Goal: Contribute content: Add original content to the website for others to see

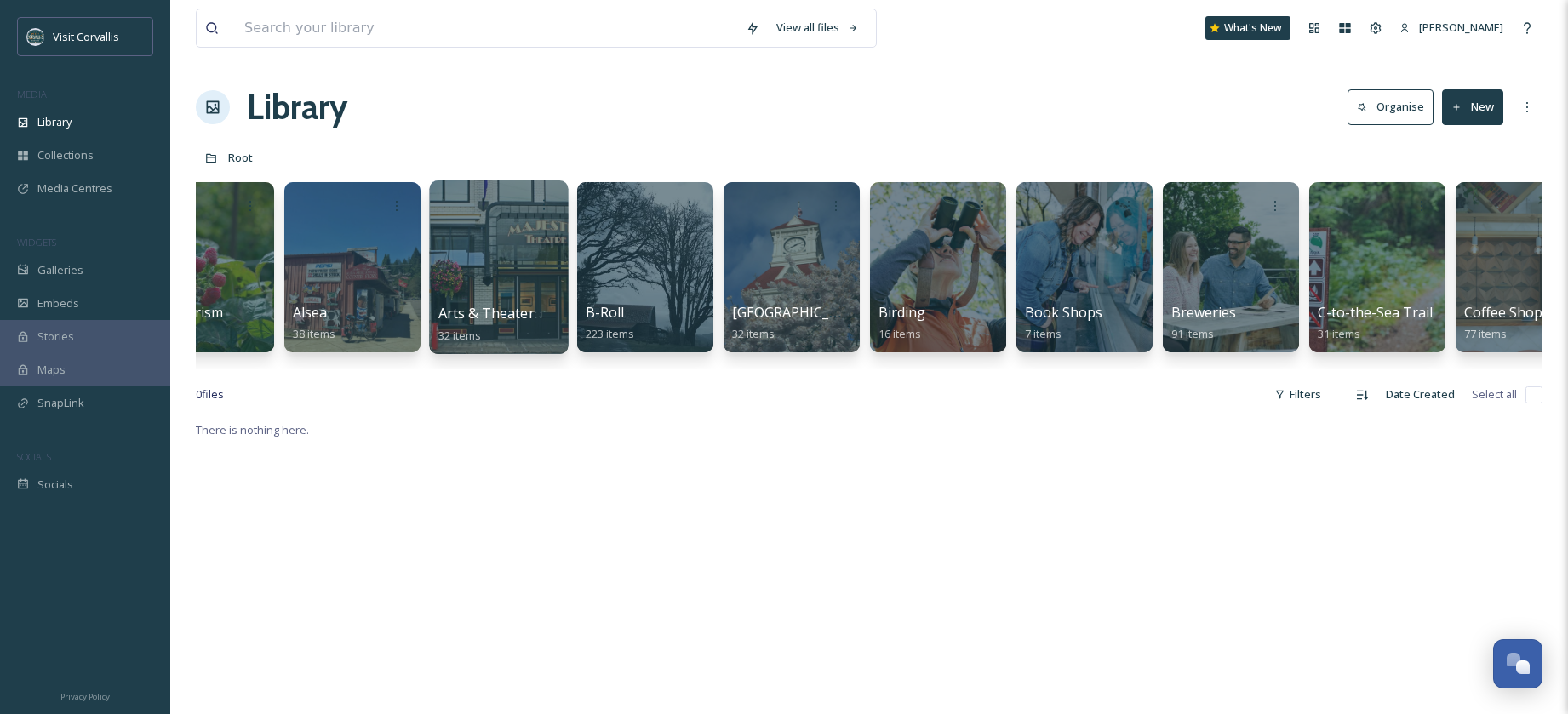
scroll to position [0, 369]
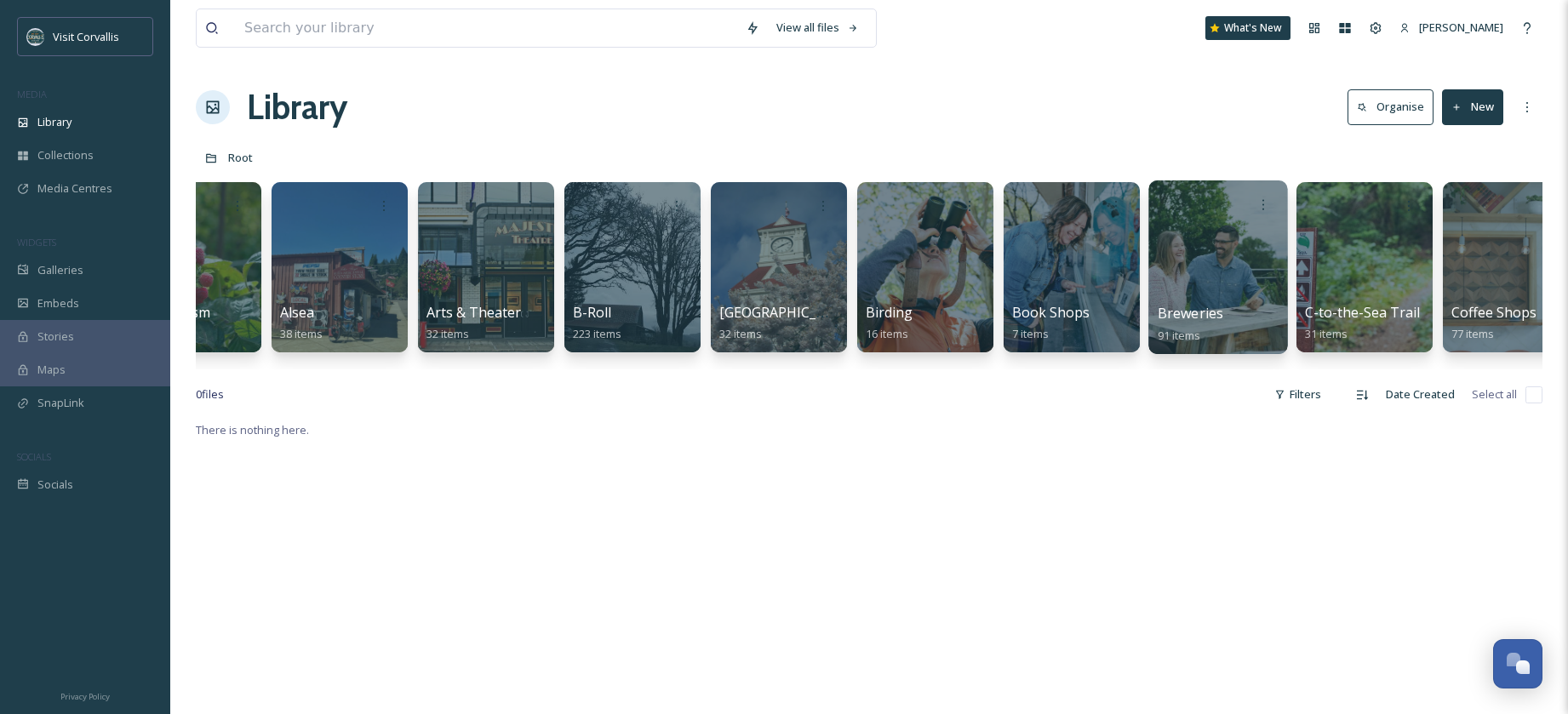
click at [1182, 259] on div at bounding box center [1217, 266] width 139 height 173
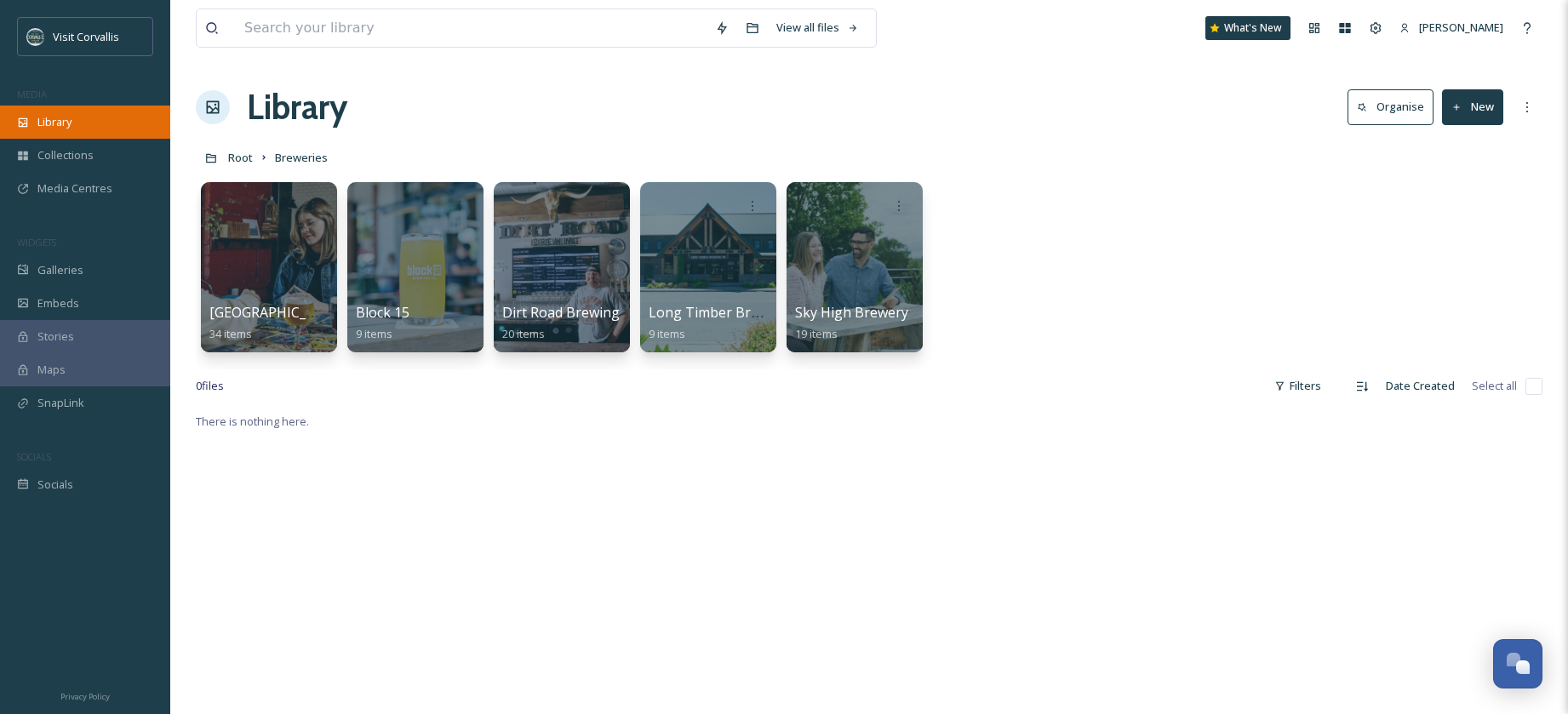
click at [67, 127] on span "Library" at bounding box center [55, 122] width 35 height 16
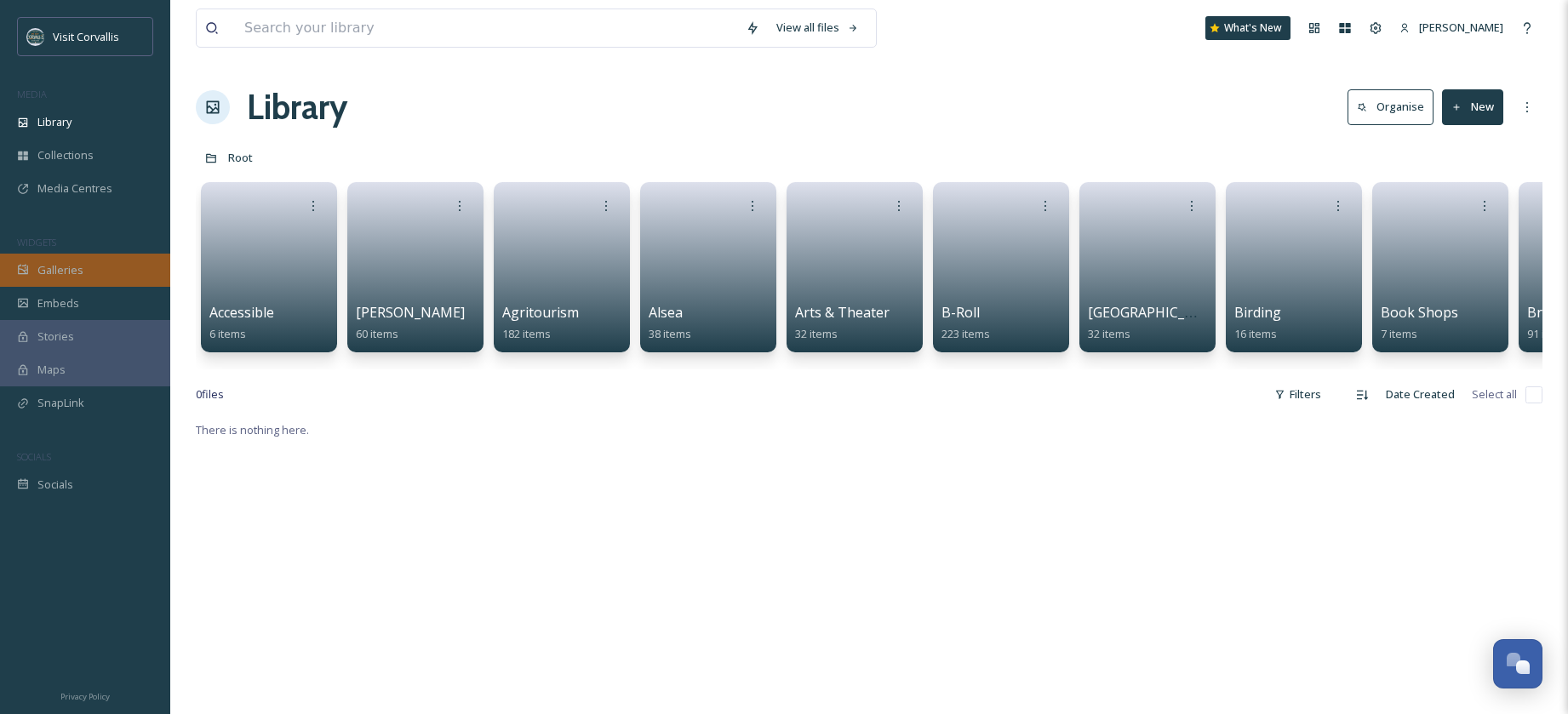
click at [50, 275] on span "Galleries" at bounding box center [60, 270] width 46 height 16
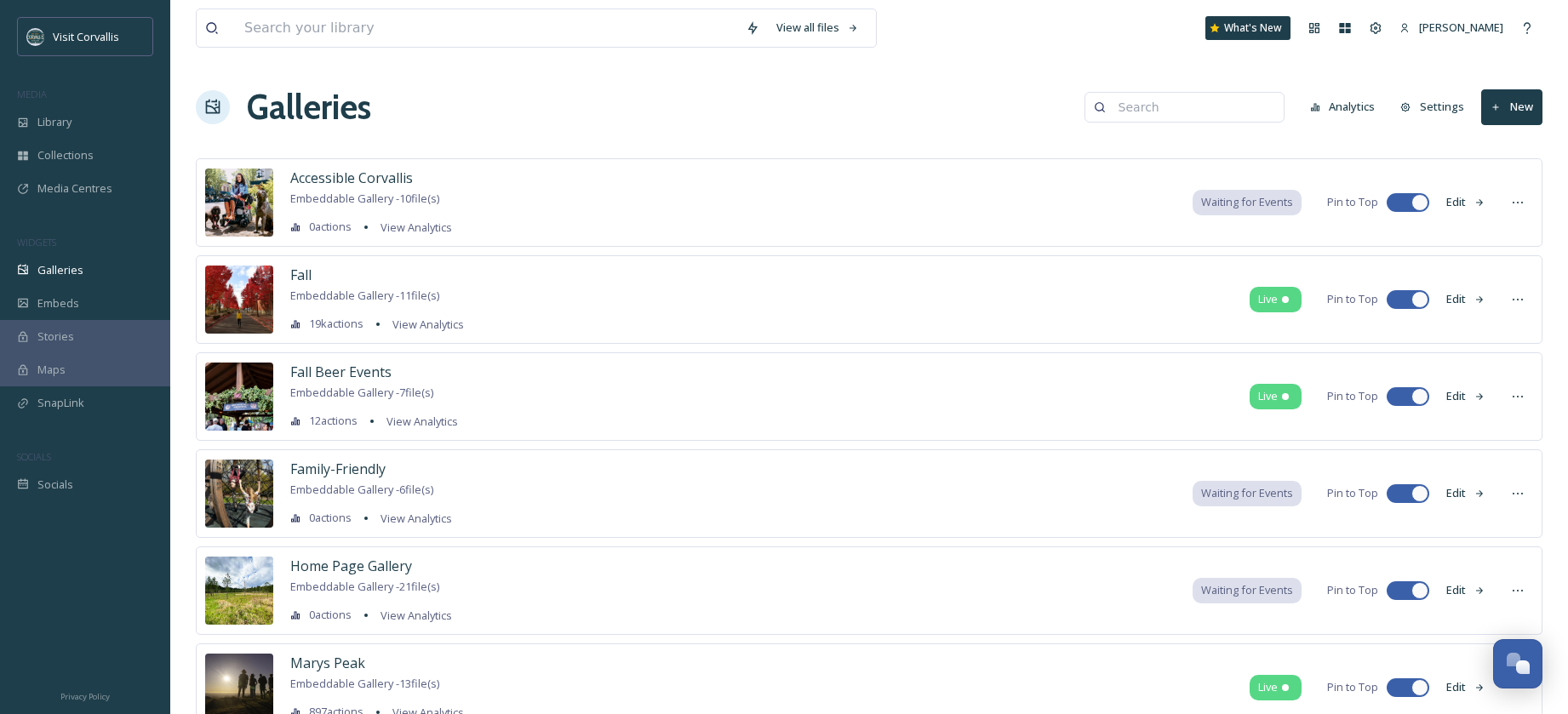
click at [1505, 108] on button "New" at bounding box center [1511, 106] width 61 height 35
click at [1501, 153] on span "Gallery" at bounding box center [1514, 147] width 35 height 16
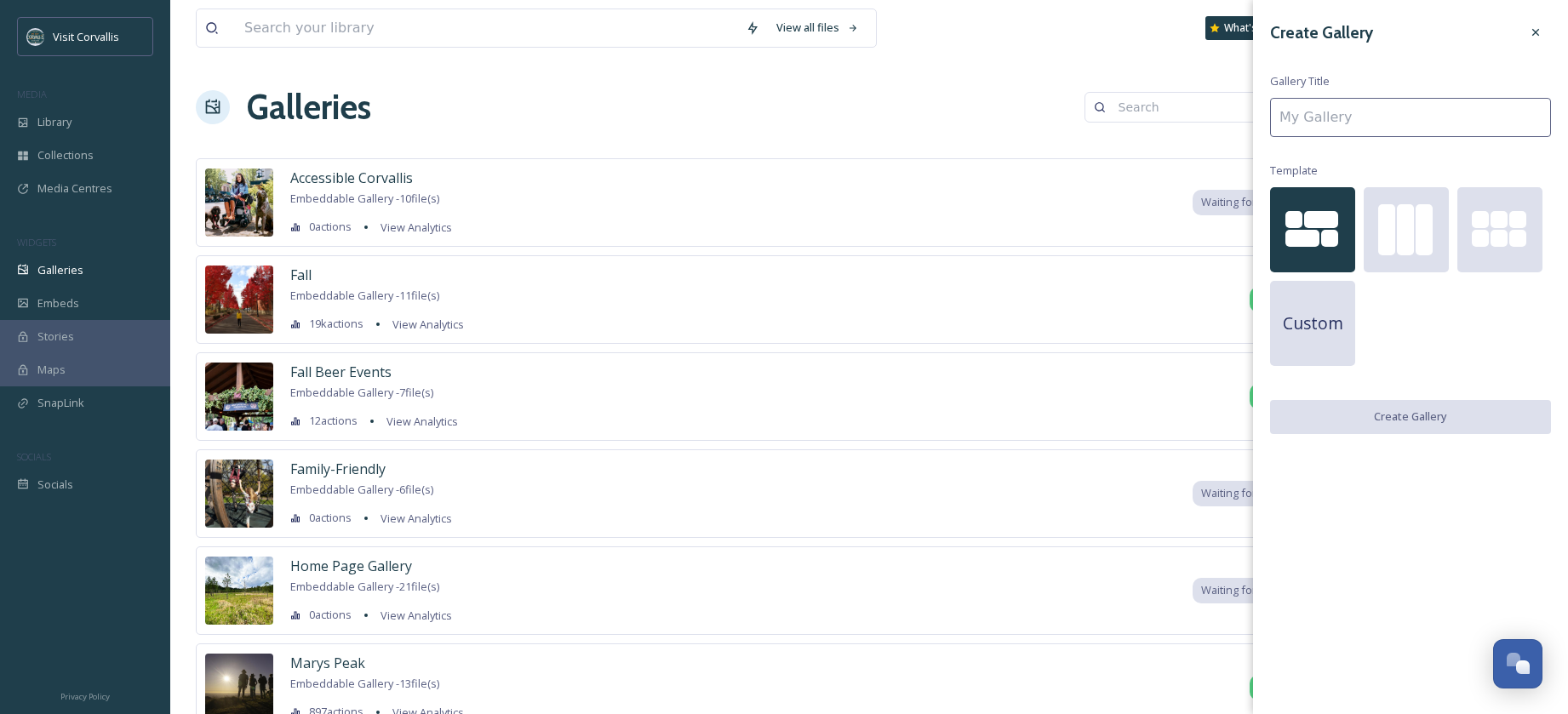
click at [1362, 121] on input at bounding box center [1410, 117] width 281 height 39
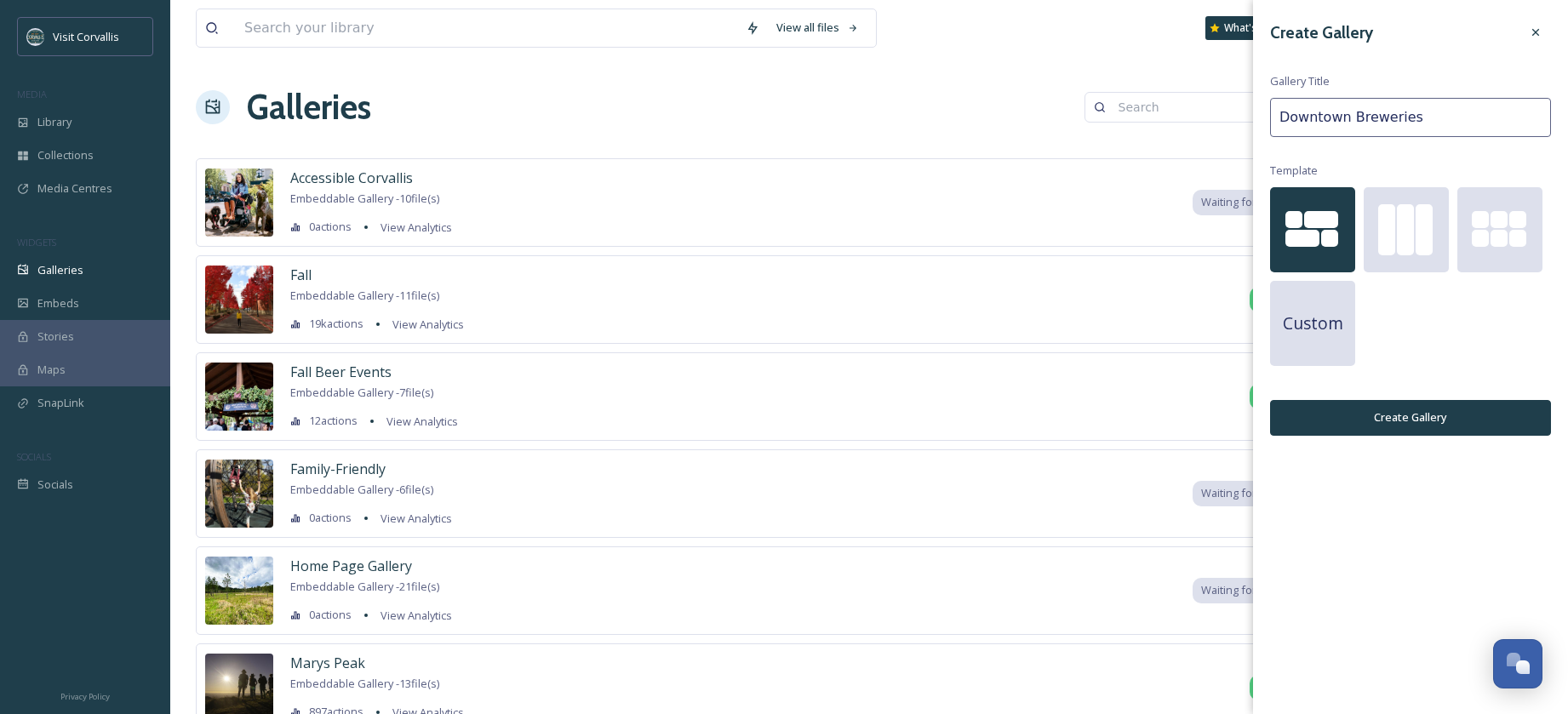
type input "Downtown Breweries"
click at [1375, 413] on button "Create Gallery" at bounding box center [1410, 417] width 281 height 35
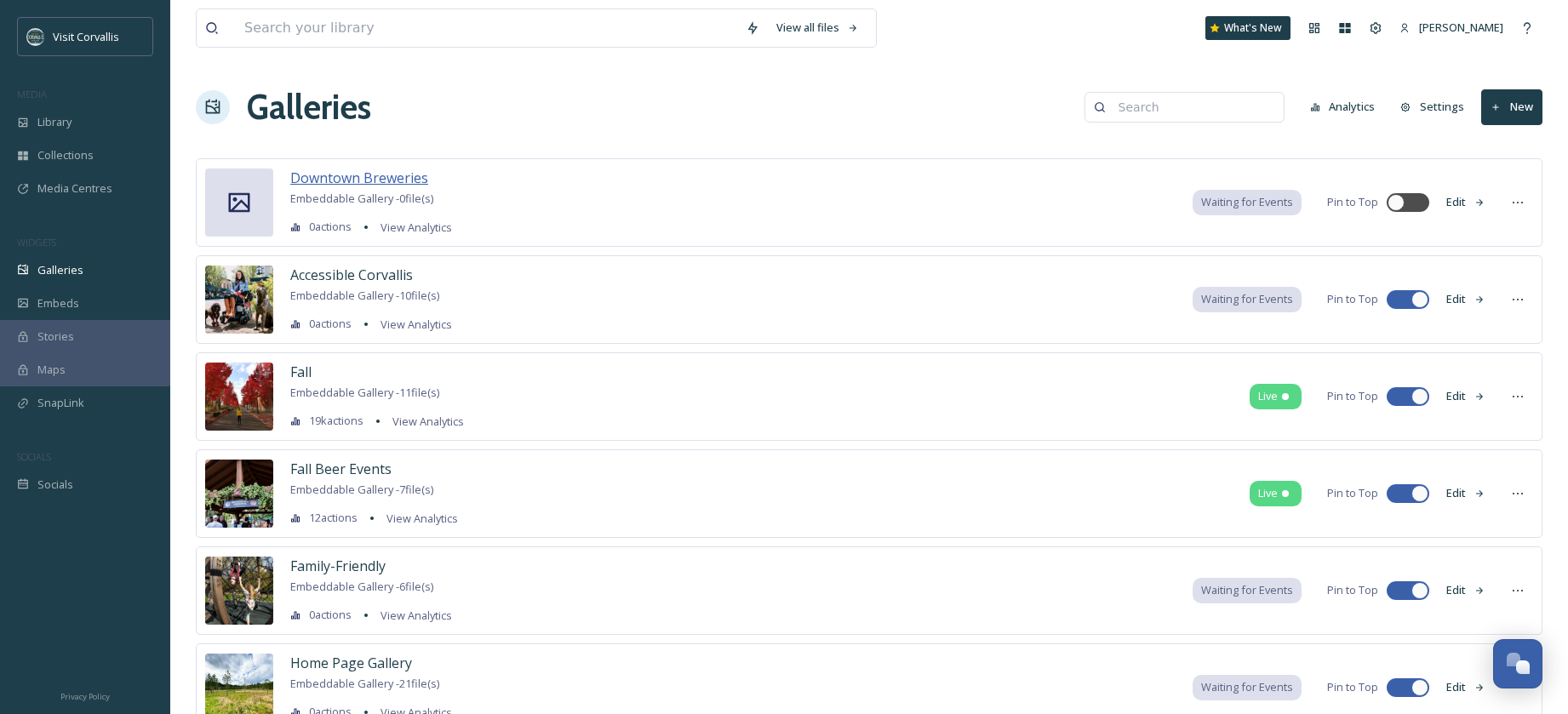
click at [376, 181] on span "Downtown Breweries" at bounding box center [359, 178] width 138 height 19
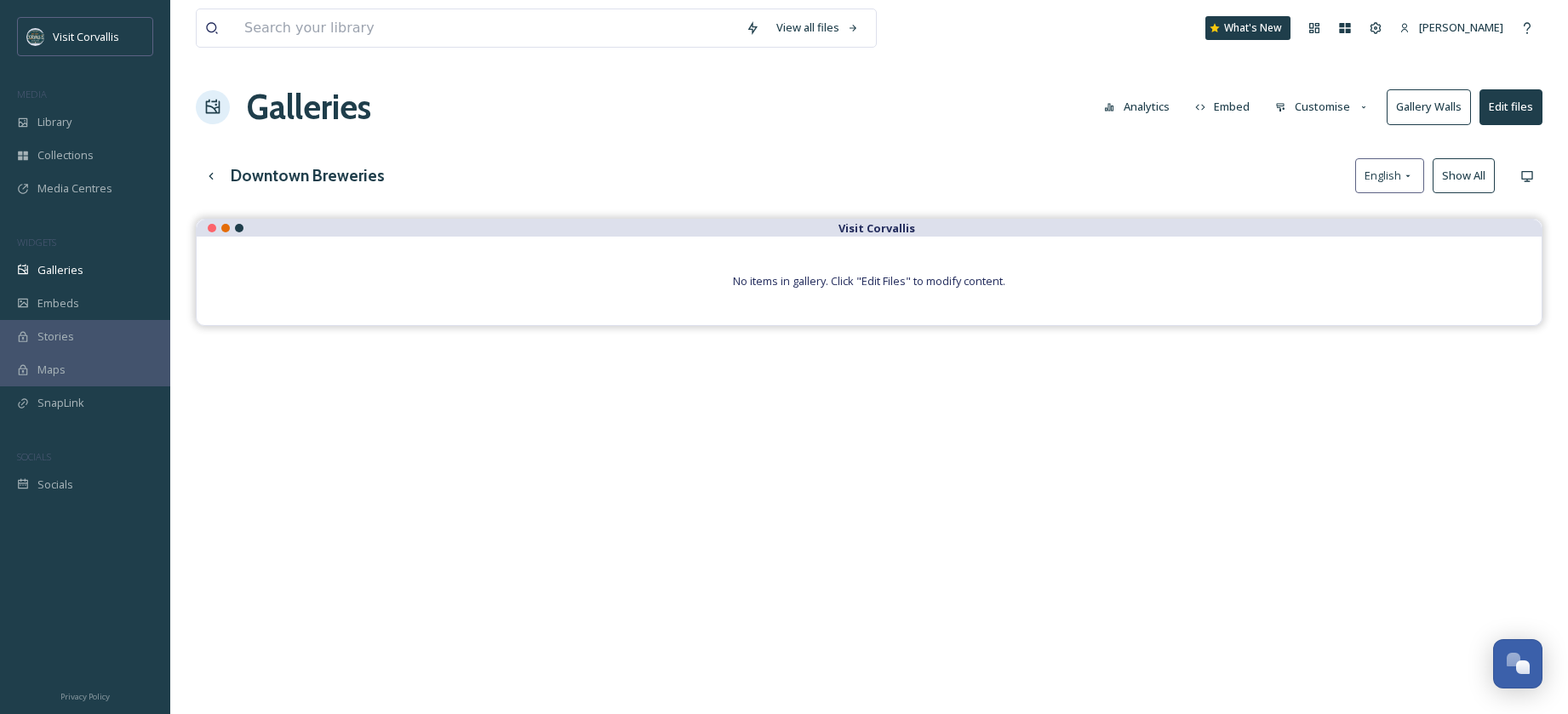
click at [1496, 110] on button "Edit files" at bounding box center [1510, 106] width 63 height 35
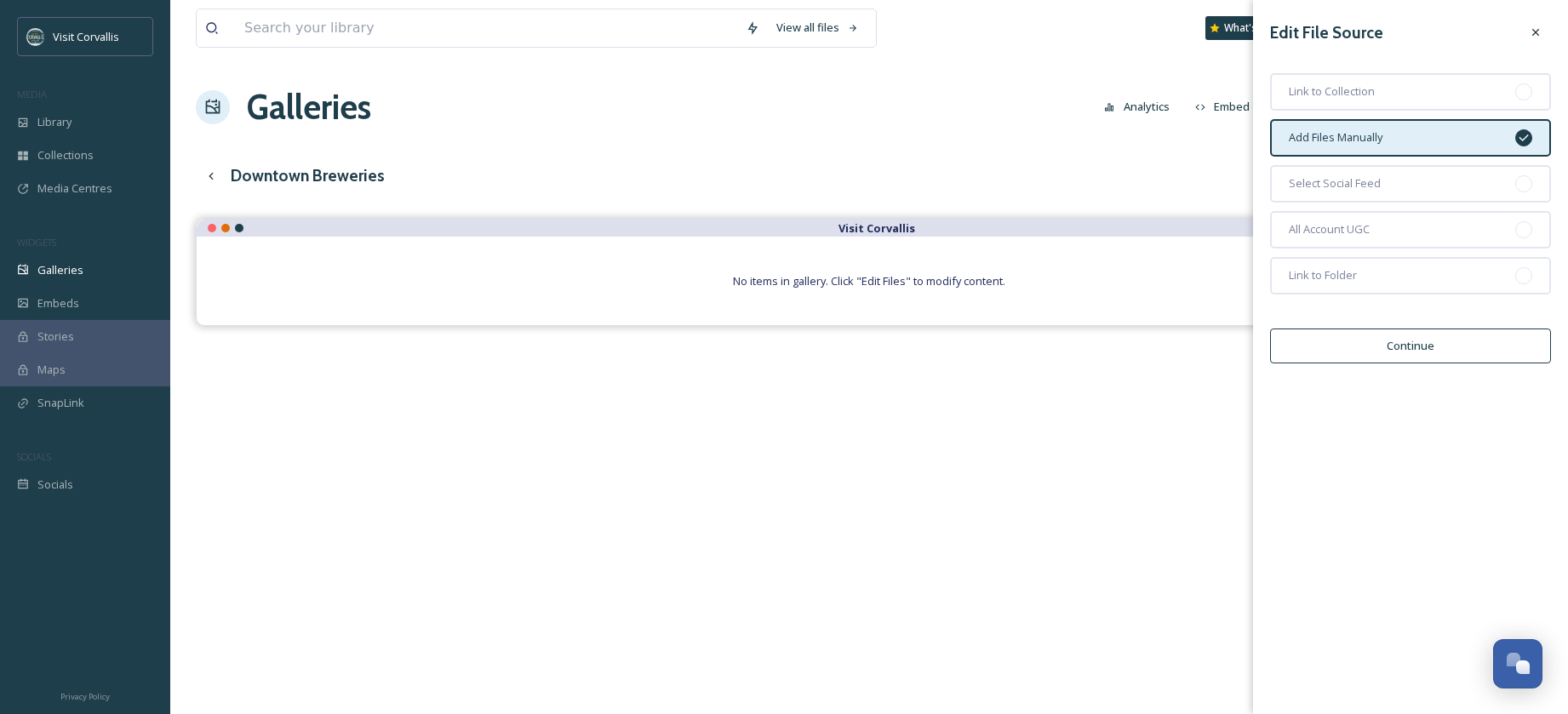
click at [1436, 141] on div "Add Files Manually" at bounding box center [1410, 137] width 281 height 37
click at [1413, 350] on button "Continue" at bounding box center [1410, 346] width 281 height 35
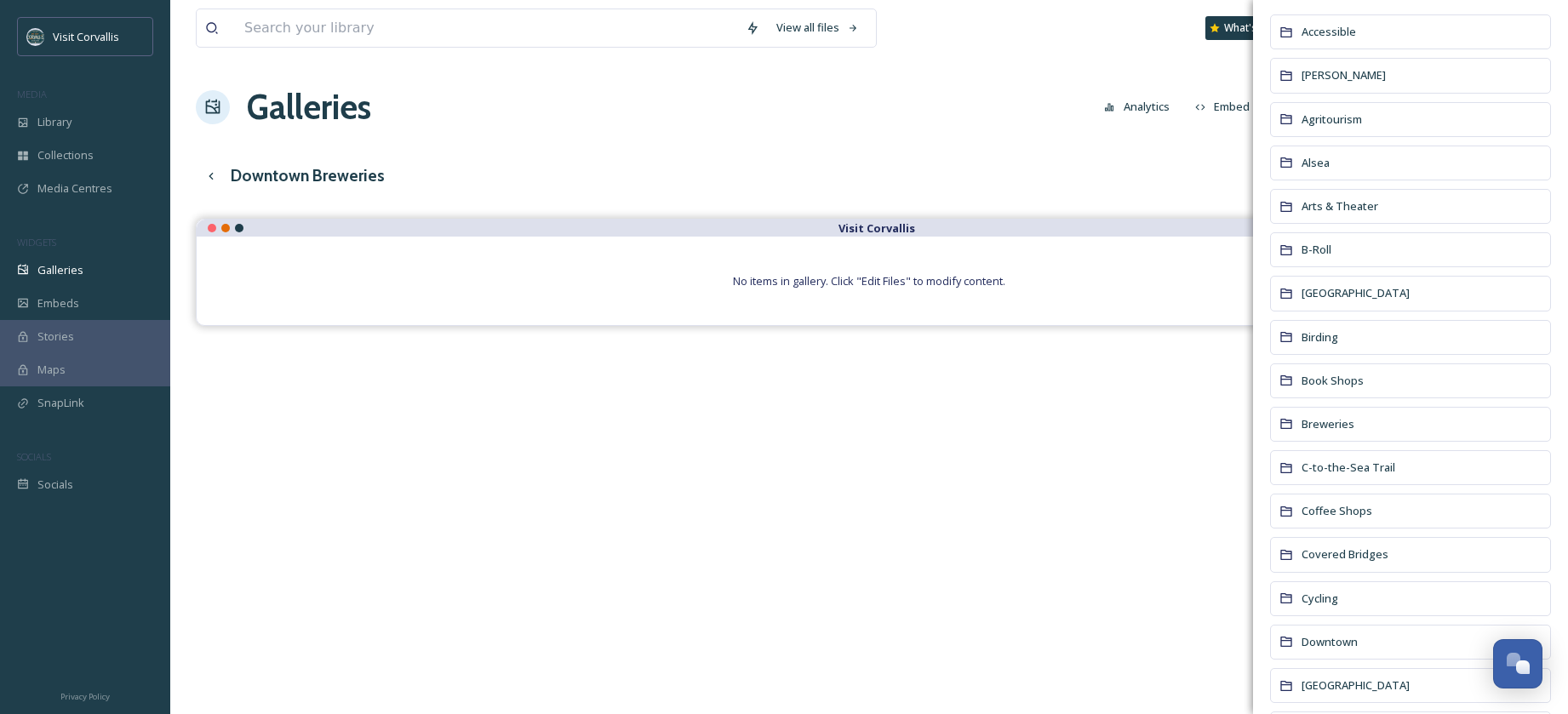
scroll to position [134, 0]
click at [1318, 429] on span "Breweries" at bounding box center [1327, 422] width 53 height 15
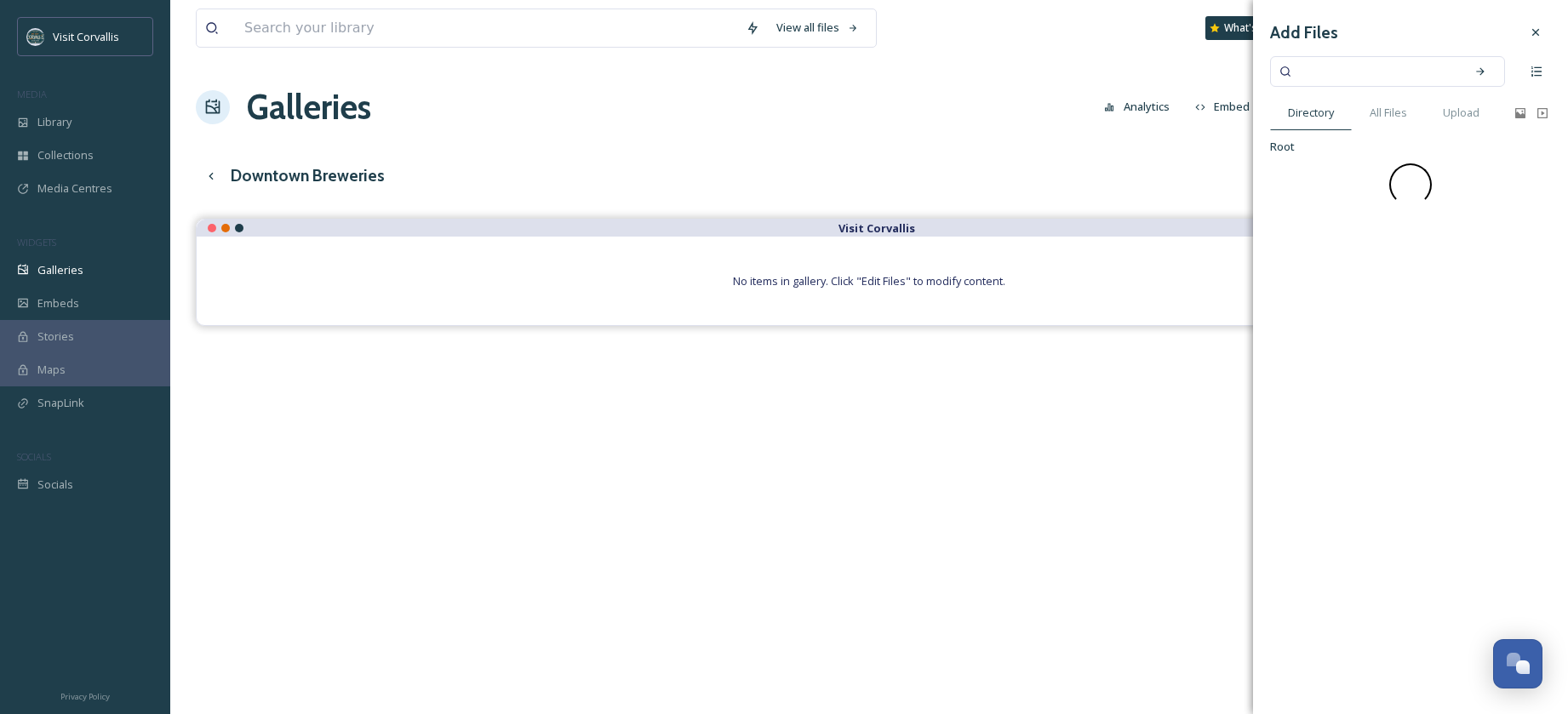
scroll to position [0, 0]
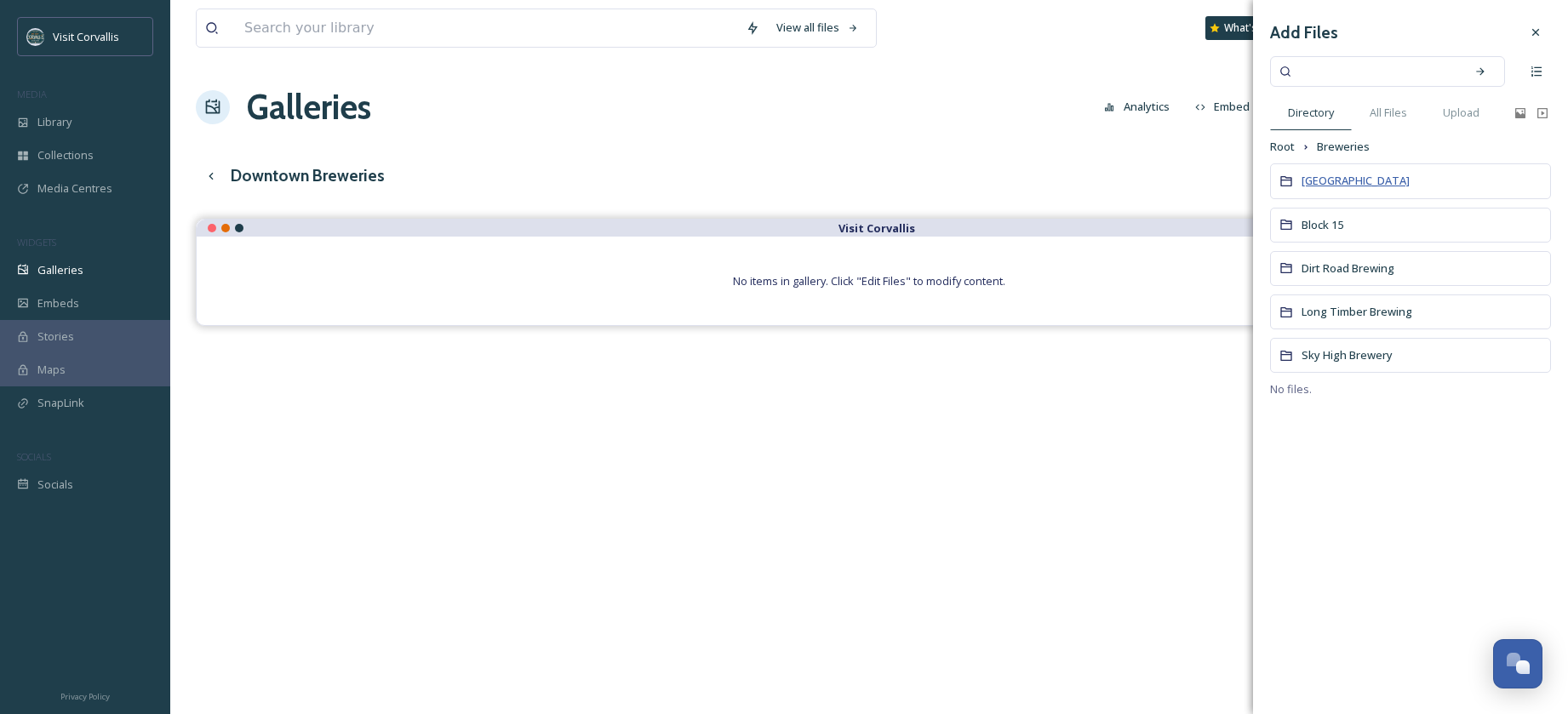
click at [1328, 179] on span "[GEOGRAPHIC_DATA]" at bounding box center [1355, 180] width 108 height 15
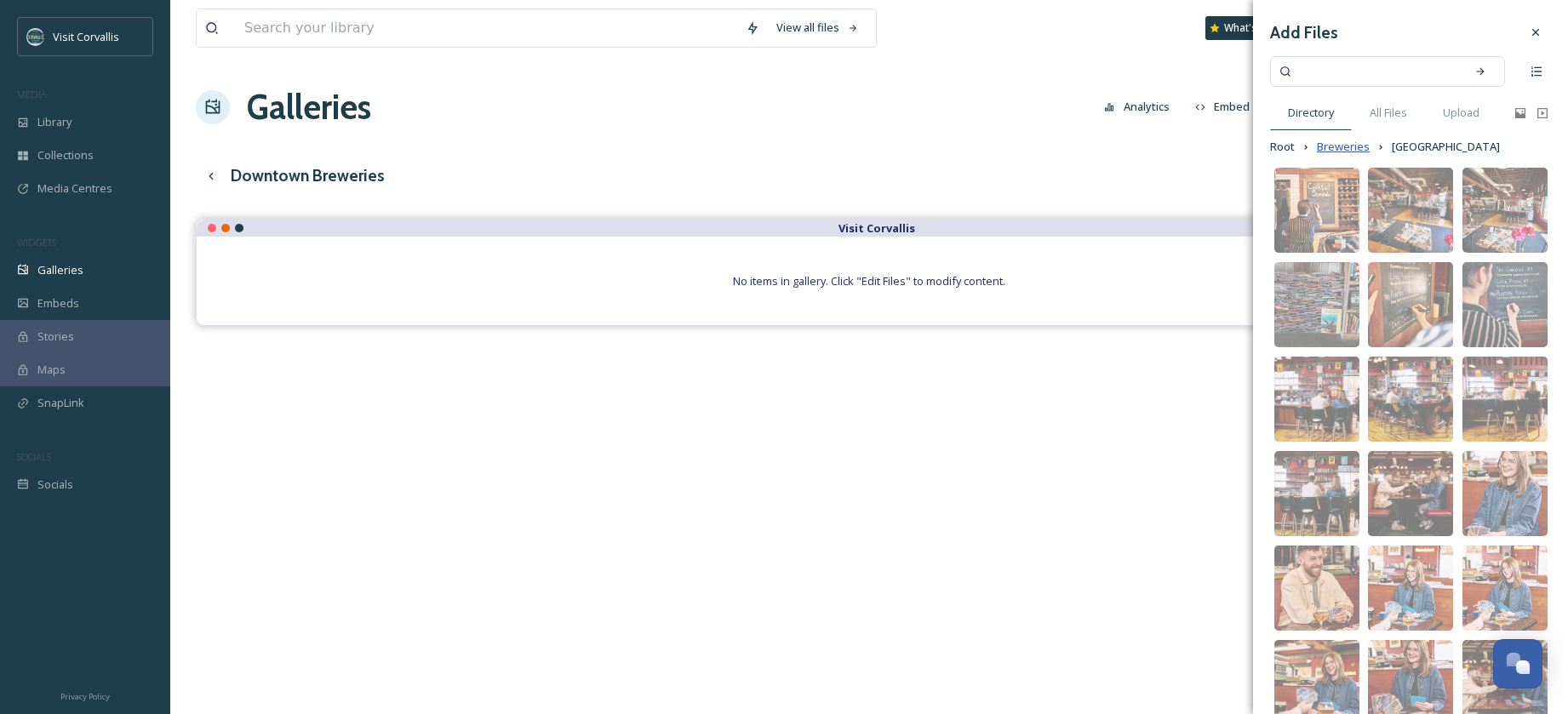
click at [1360, 144] on span "Breweries" at bounding box center [1343, 147] width 53 height 16
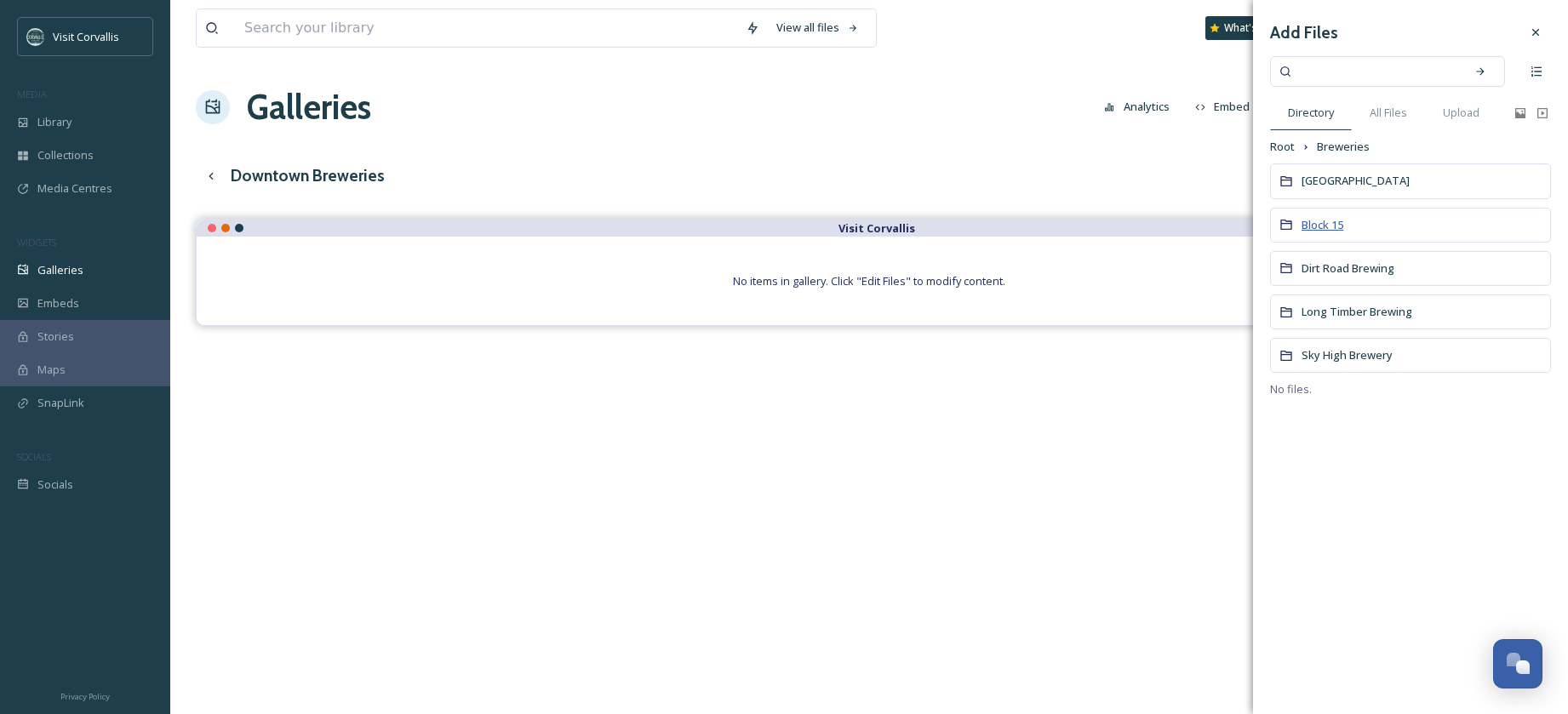
click at [1325, 226] on span "Block 15" at bounding box center [1323, 224] width 42 height 15
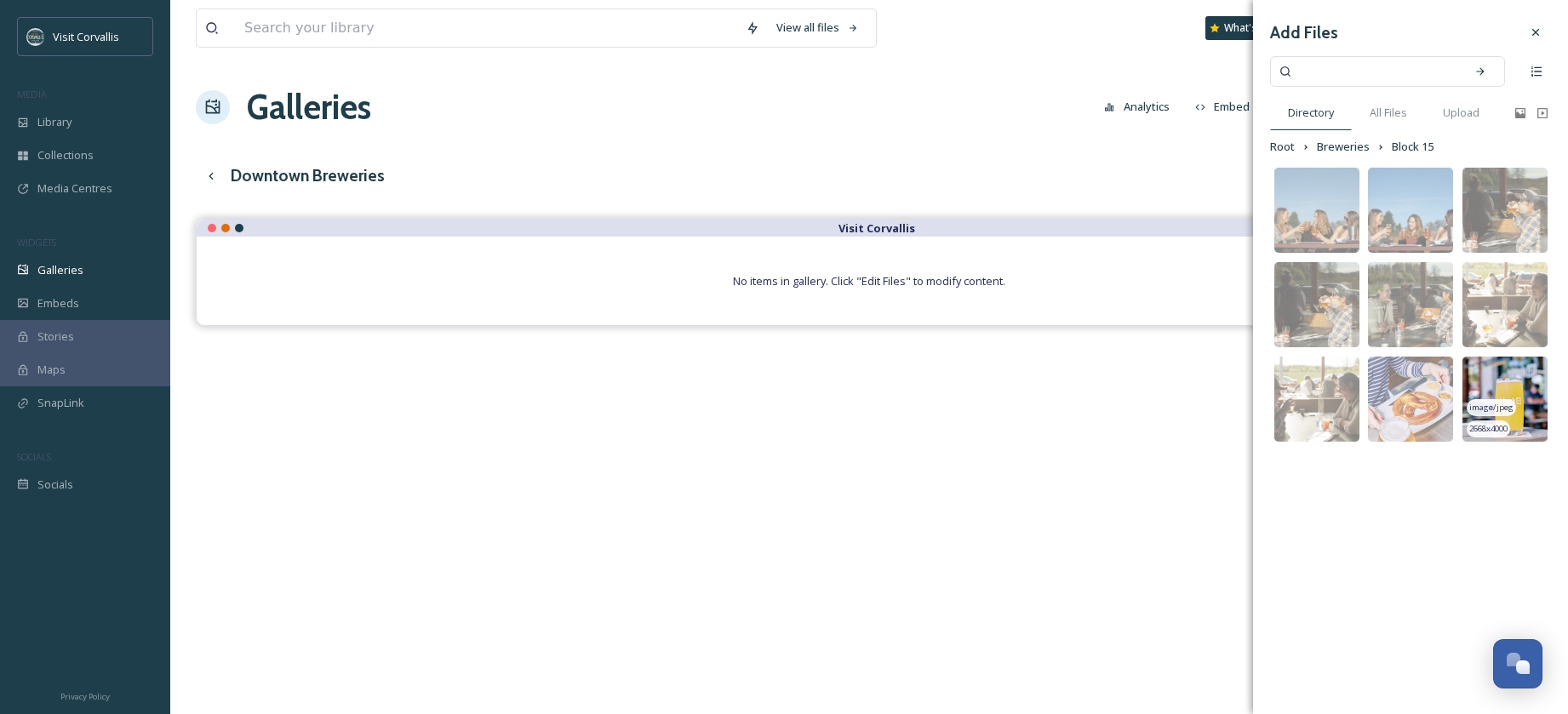
click at [1478, 372] on img at bounding box center [1505, 399] width 85 height 85
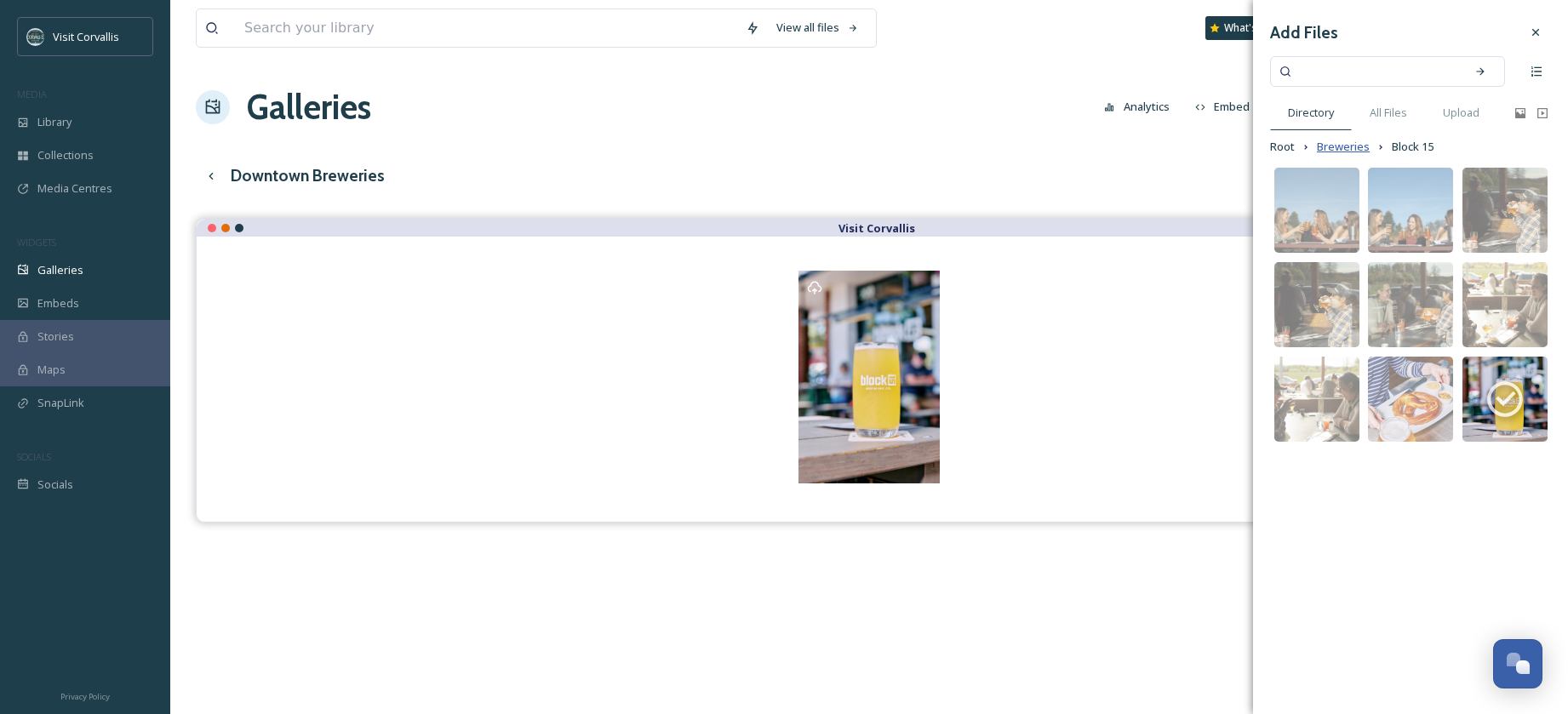
click at [1333, 144] on span "Breweries" at bounding box center [1343, 147] width 53 height 16
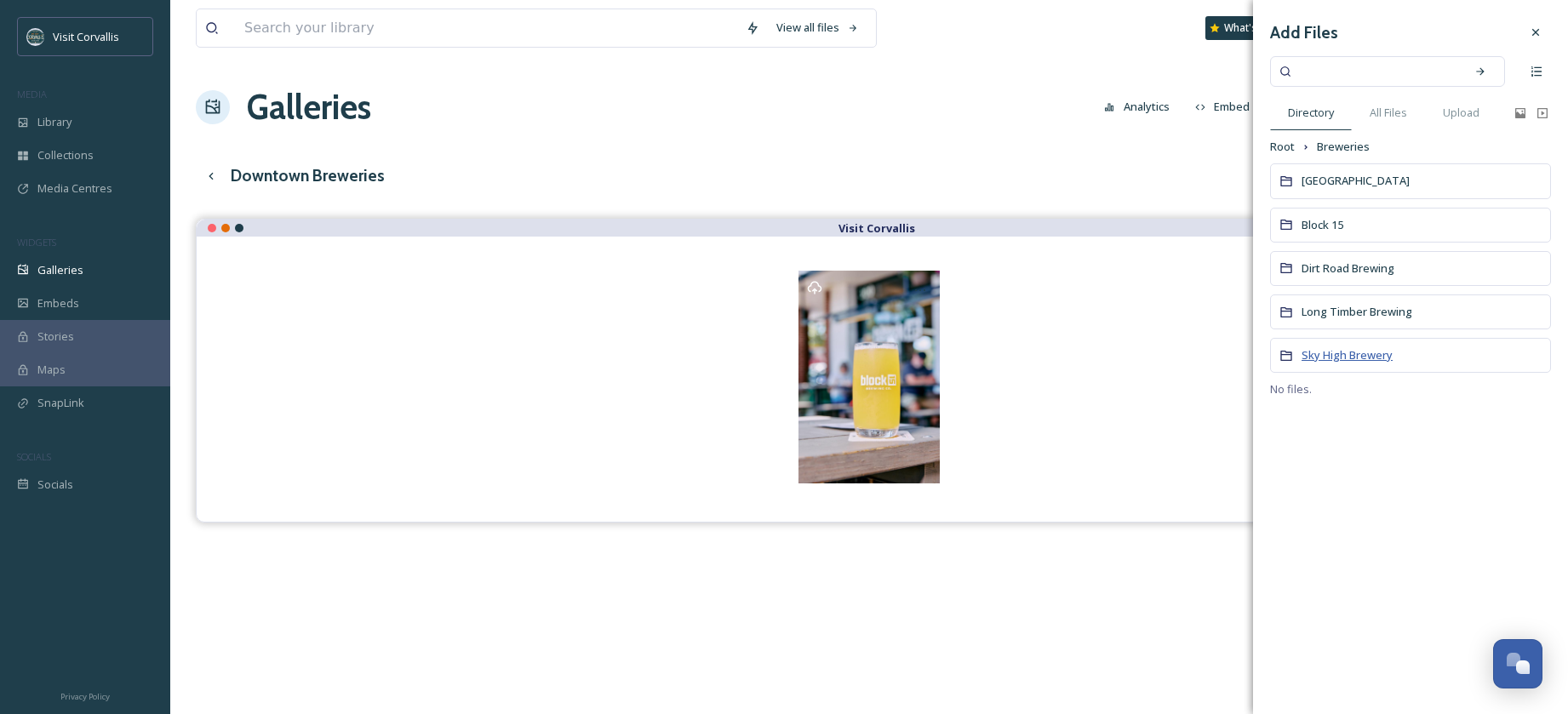
click at [1361, 351] on span "Sky High Brewery" at bounding box center [1347, 355] width 91 height 15
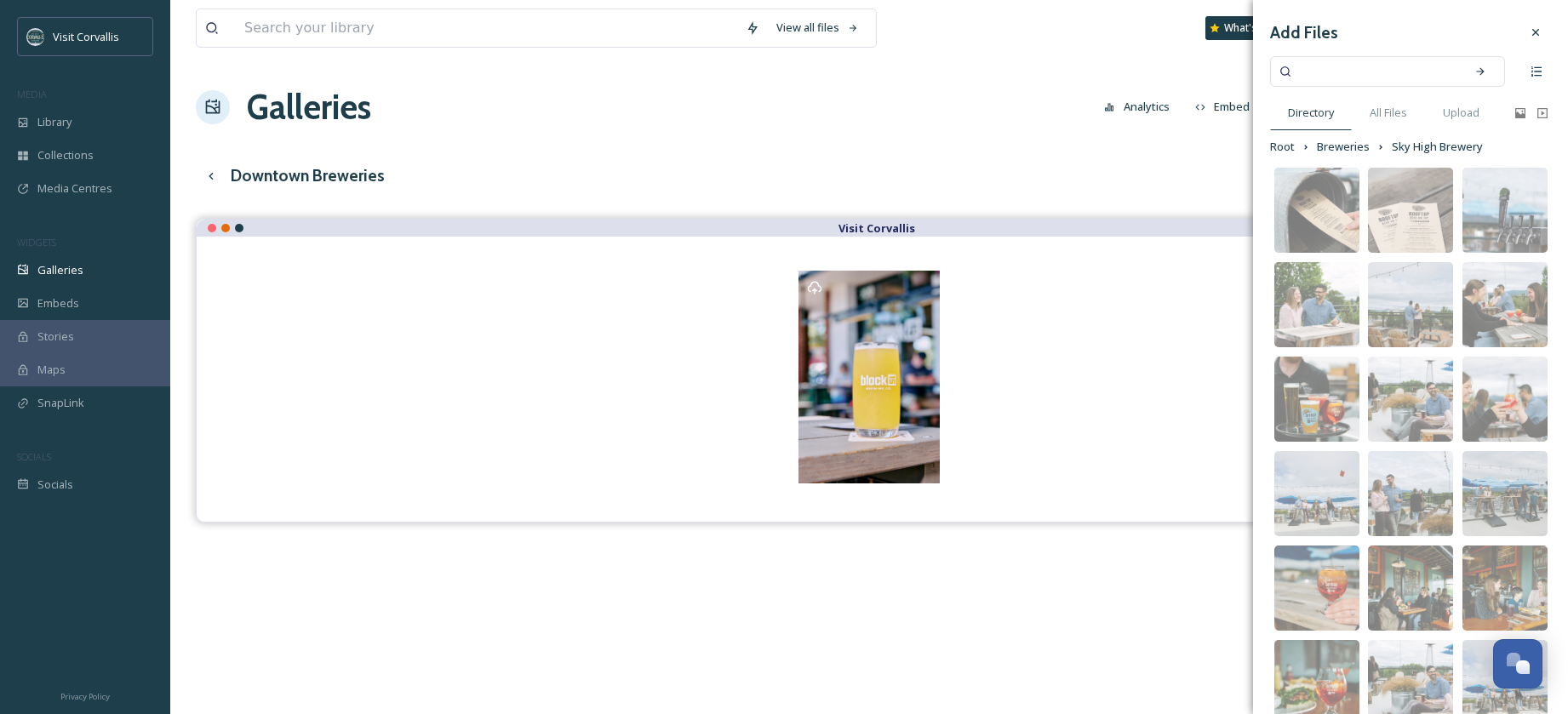
scroll to position [127, 0]
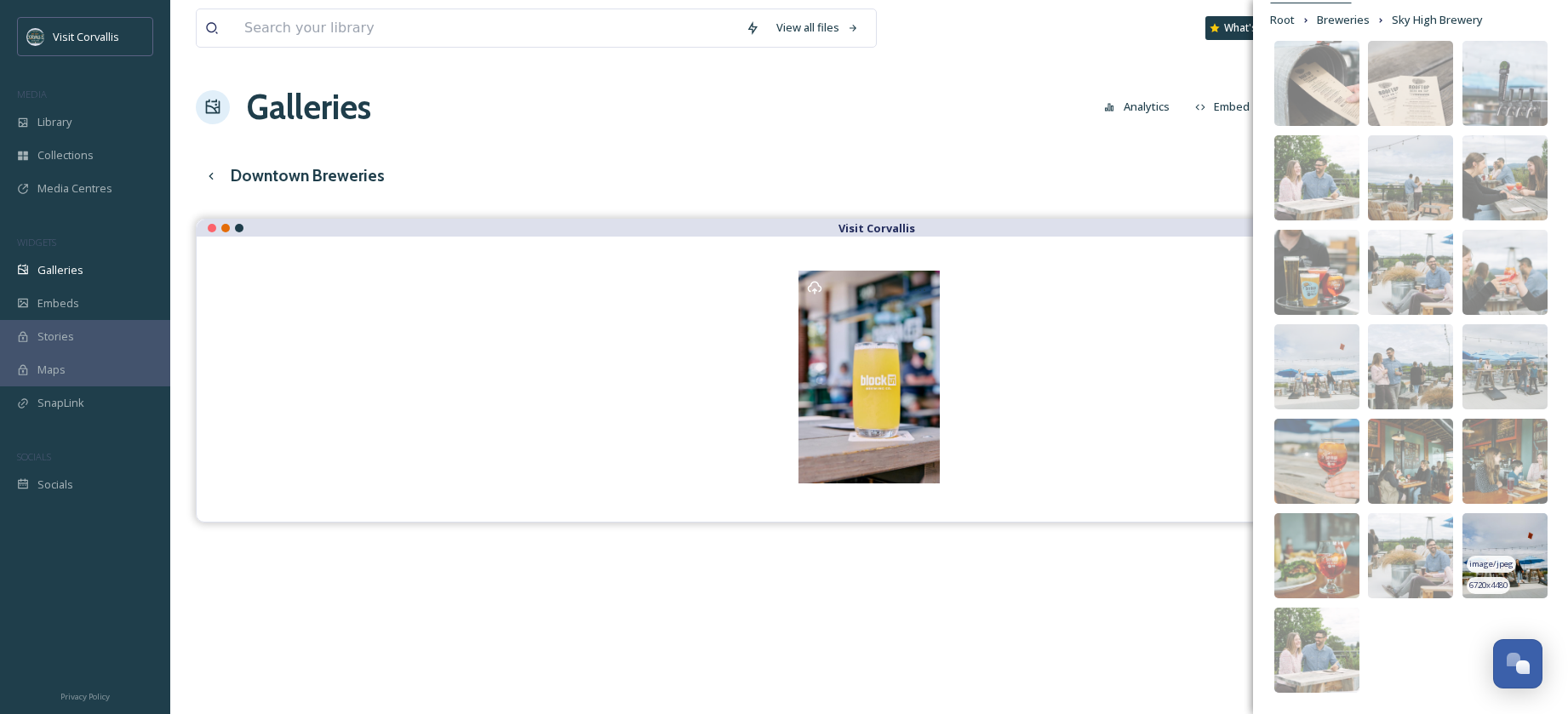
click at [1495, 541] on img at bounding box center [1505, 555] width 85 height 85
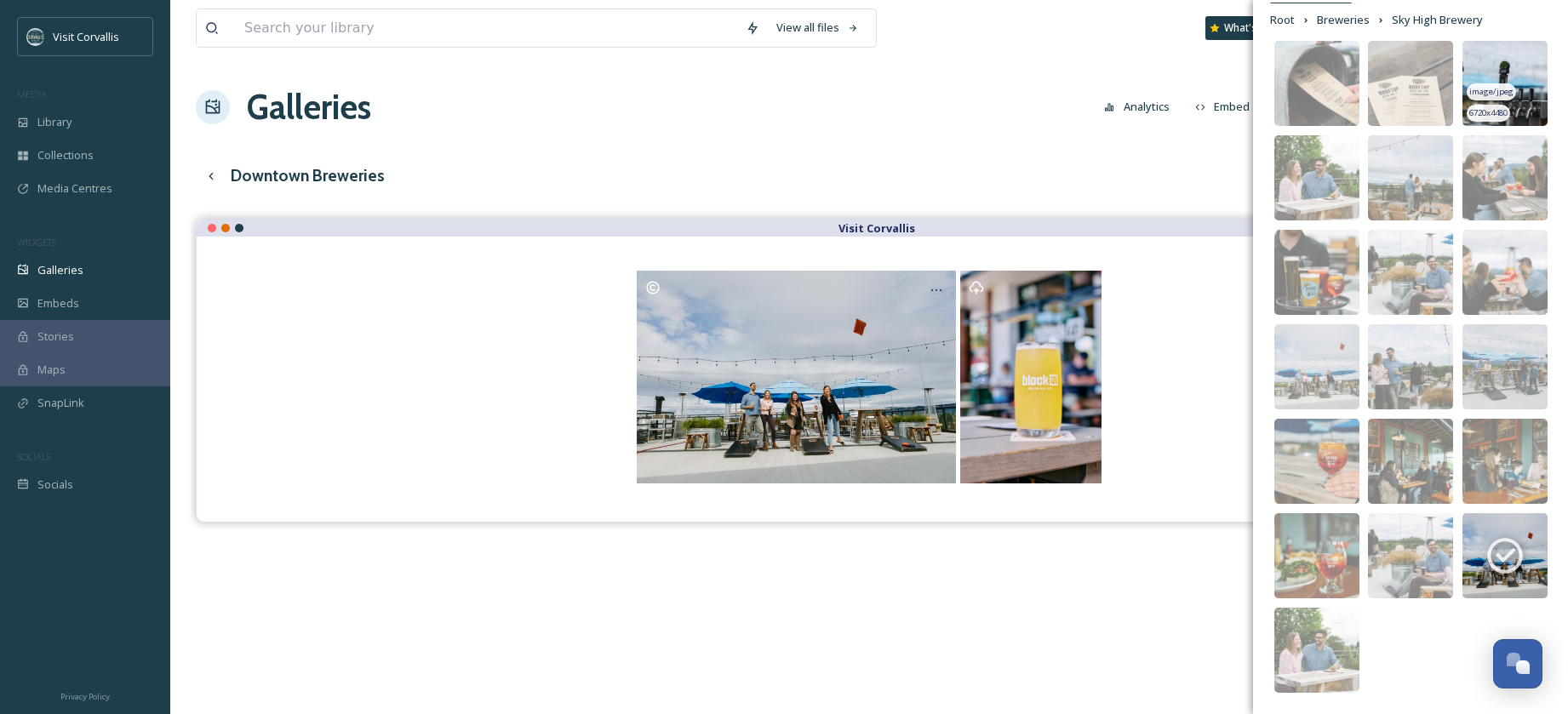
click at [1486, 101] on div "image/jpeg" at bounding box center [1491, 92] width 50 height 18
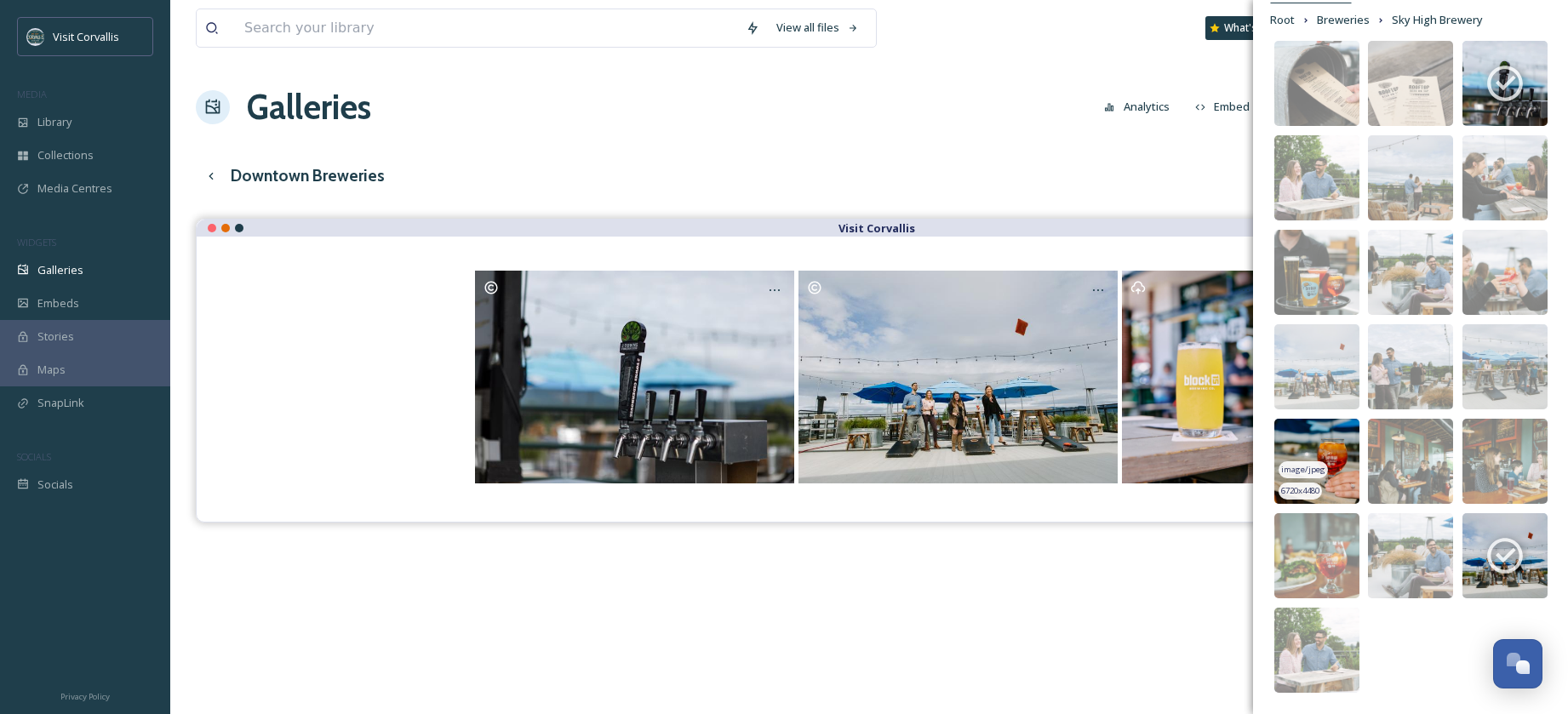
click at [1325, 450] on img at bounding box center [1316, 461] width 85 height 85
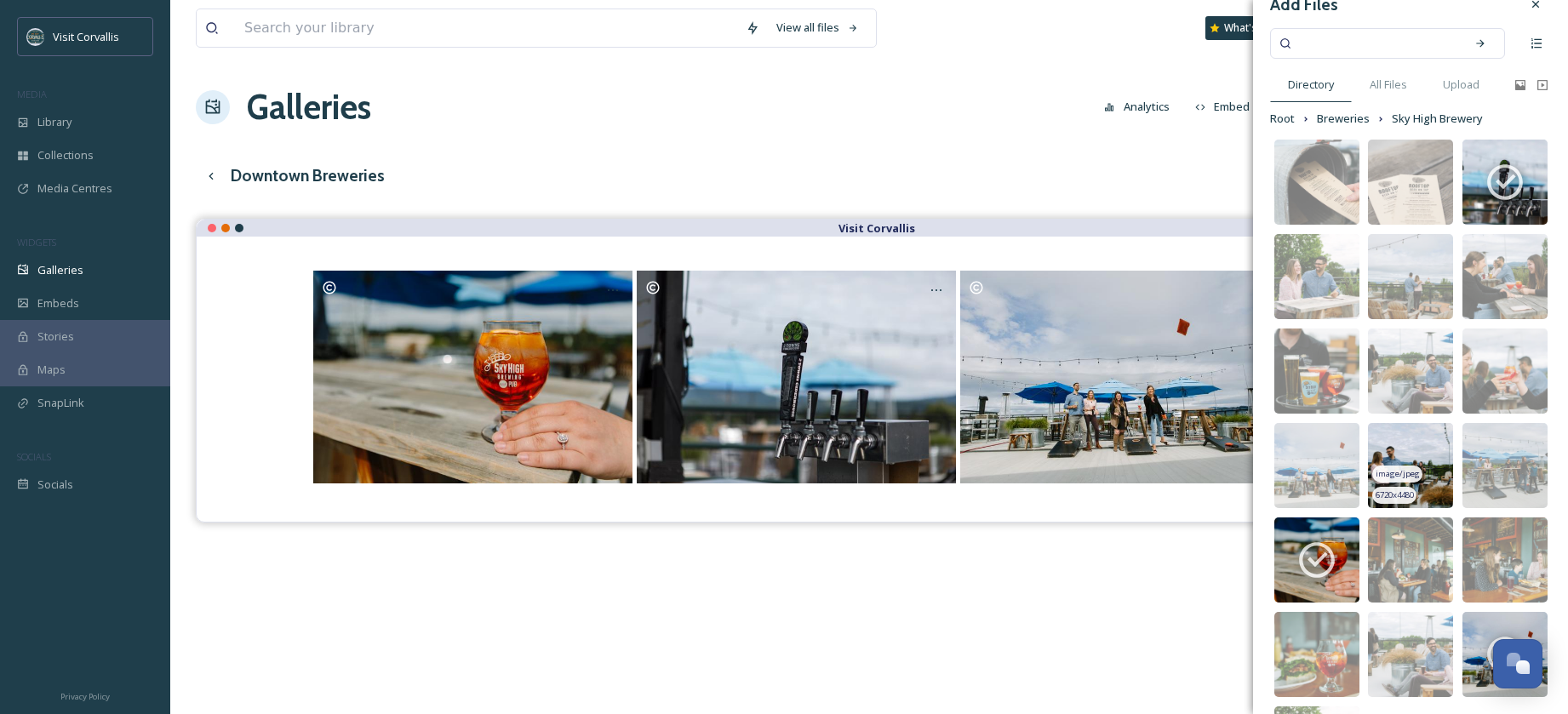
scroll to position [0, 0]
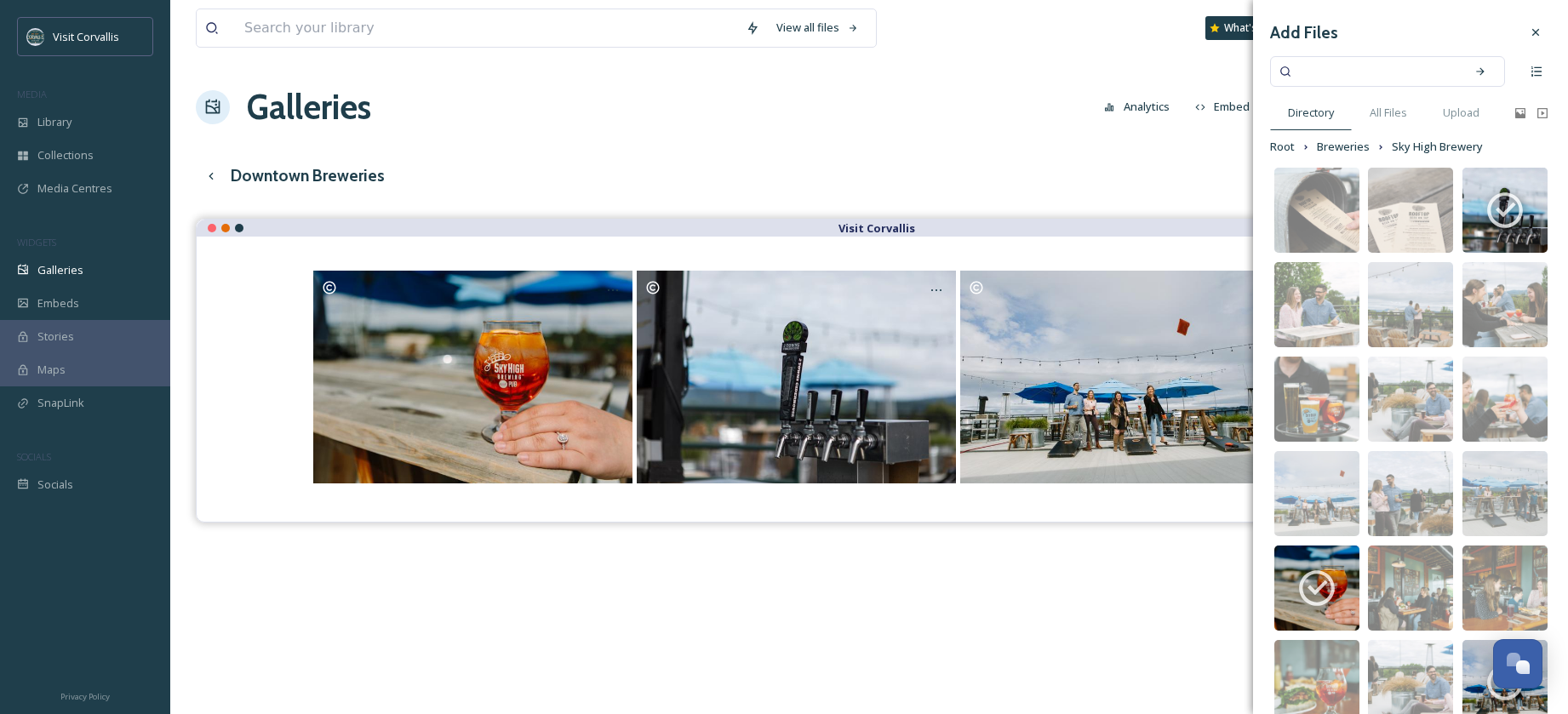
click at [1337, 136] on div "Add Files Directory All Files Upload Root Breweries Sky High Brewery image/jpeg…" at bounding box center [1410, 420] width 315 height 841
click at [1334, 140] on span "Breweries" at bounding box center [1343, 147] width 53 height 16
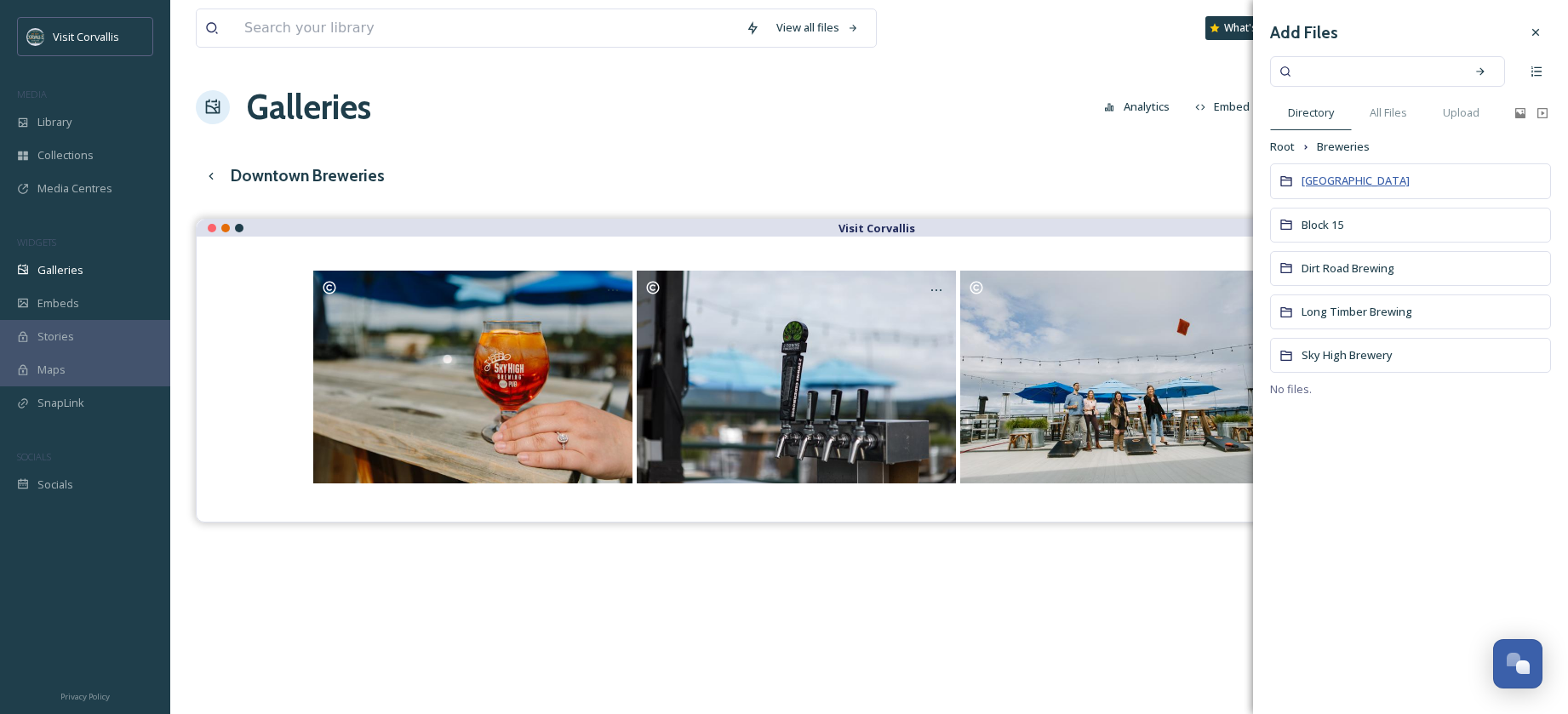
click at [1332, 178] on span "[GEOGRAPHIC_DATA]" at bounding box center [1355, 180] width 108 height 15
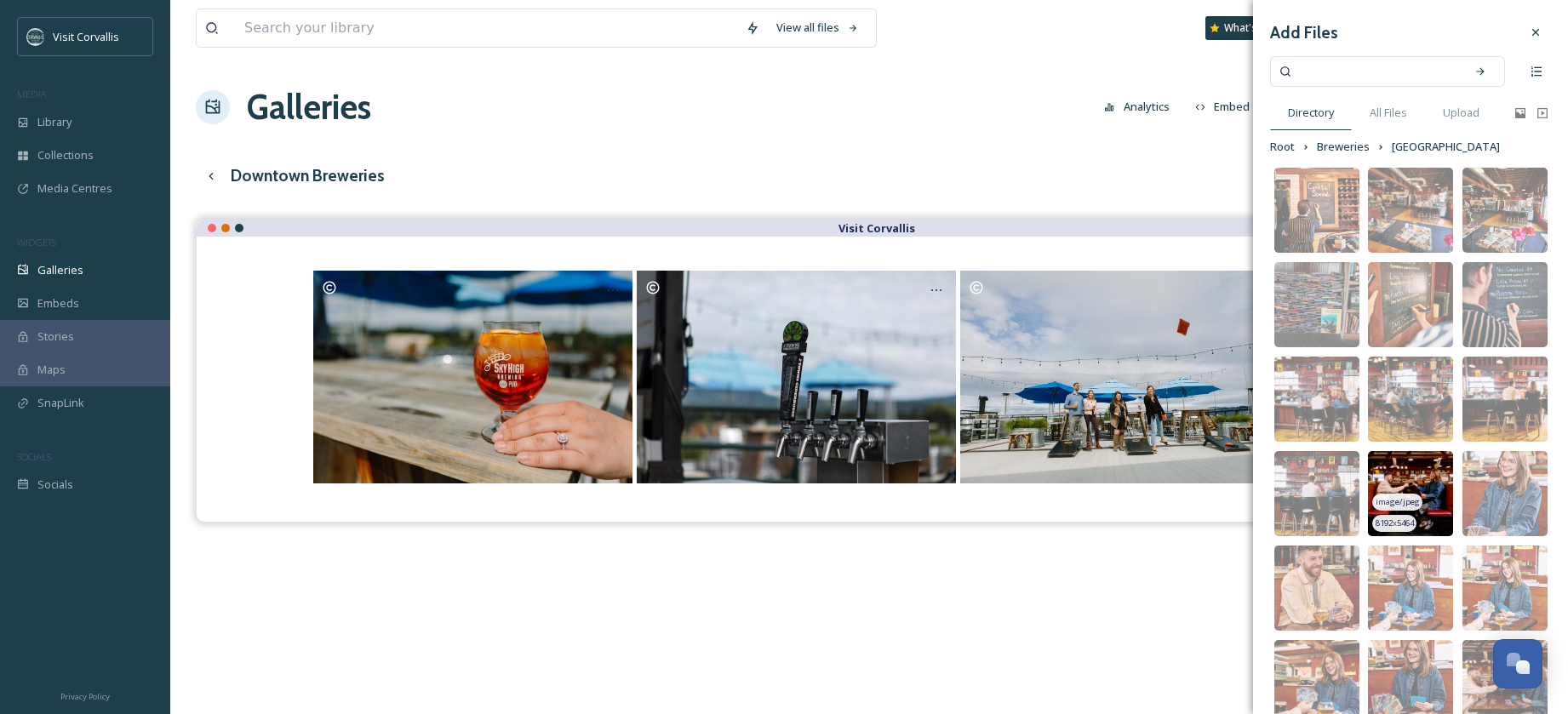
click at [1416, 480] on img at bounding box center [1410, 494] width 85 height 85
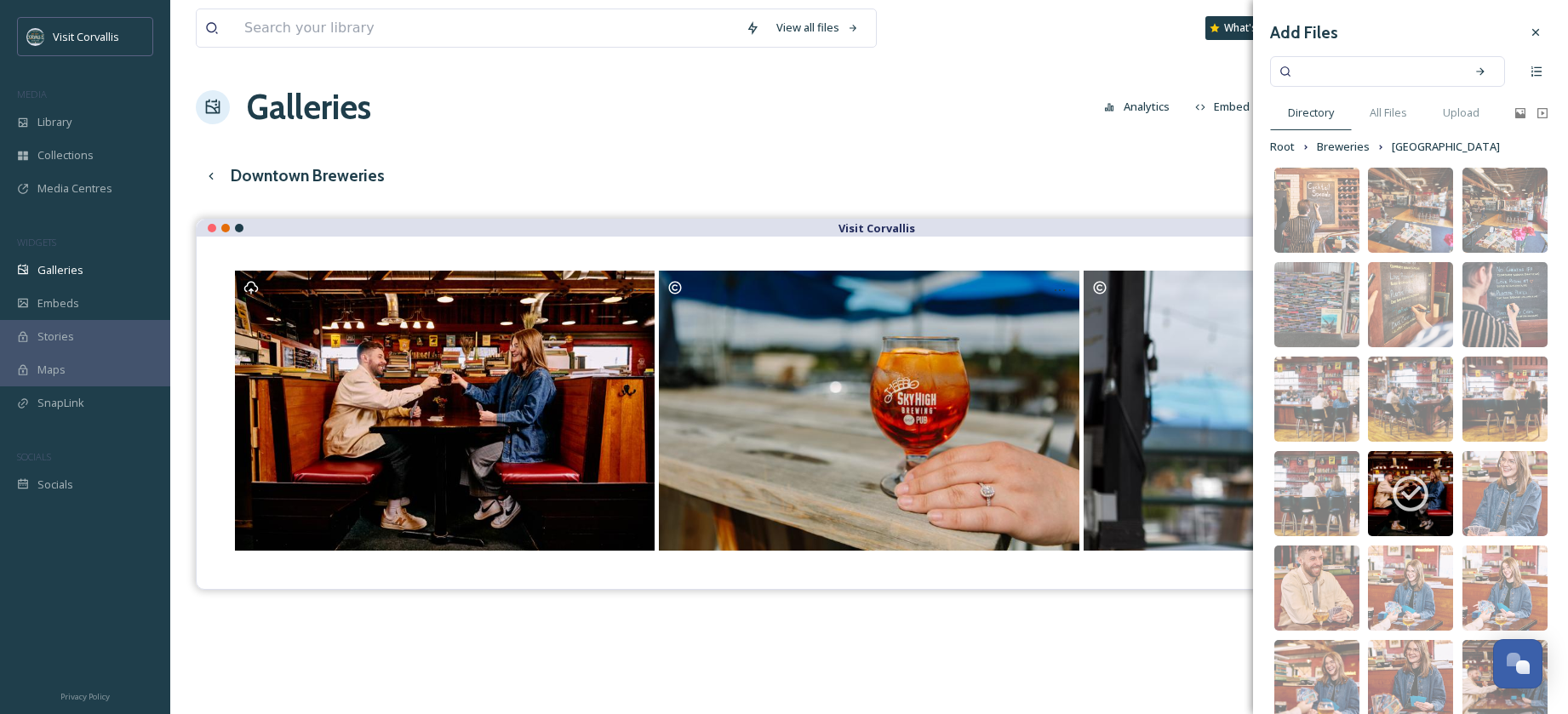
click at [900, 126] on div "Galleries Analytics Embed Customise Gallery Walls Edit files" at bounding box center [868, 106] width 1347 height 51
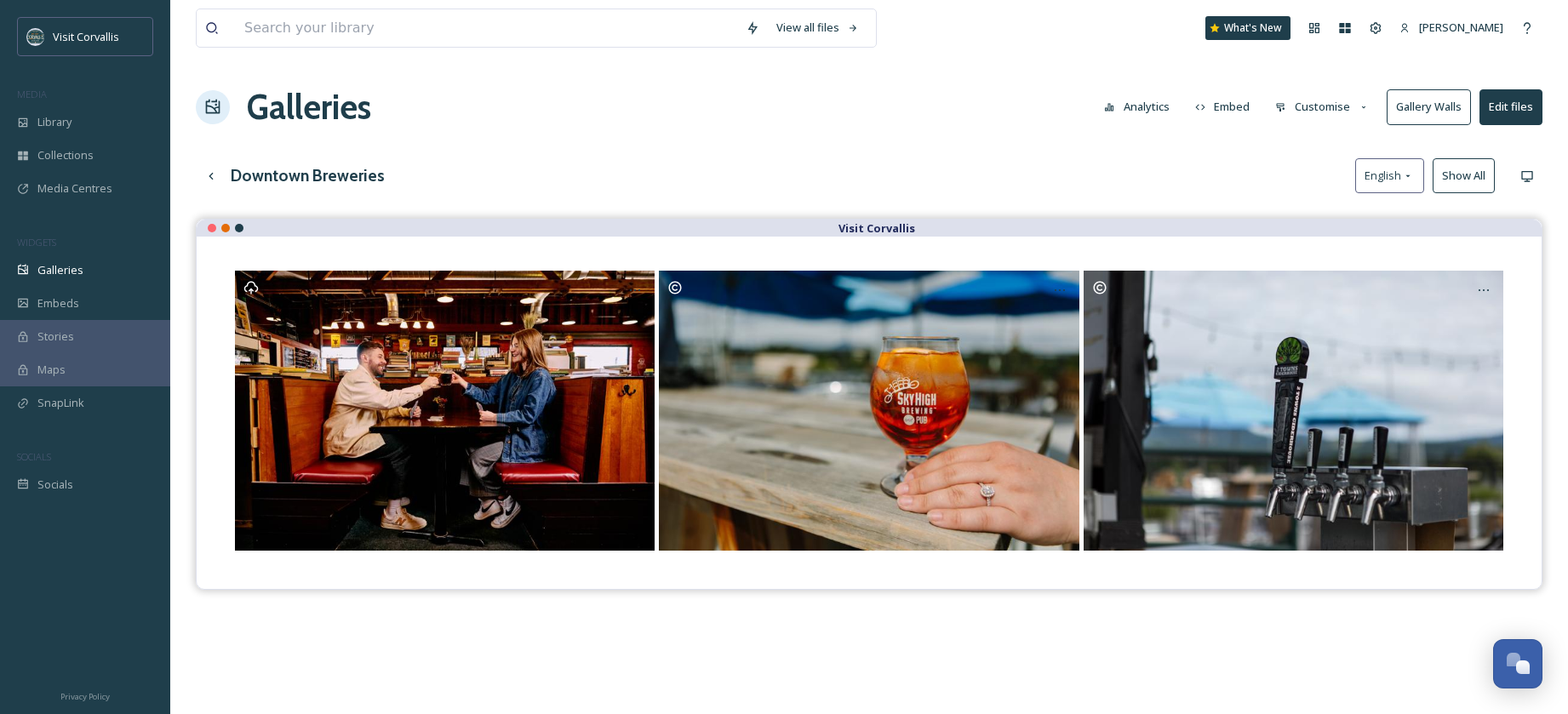
click at [1456, 173] on button "Show All" at bounding box center [1463, 175] width 62 height 35
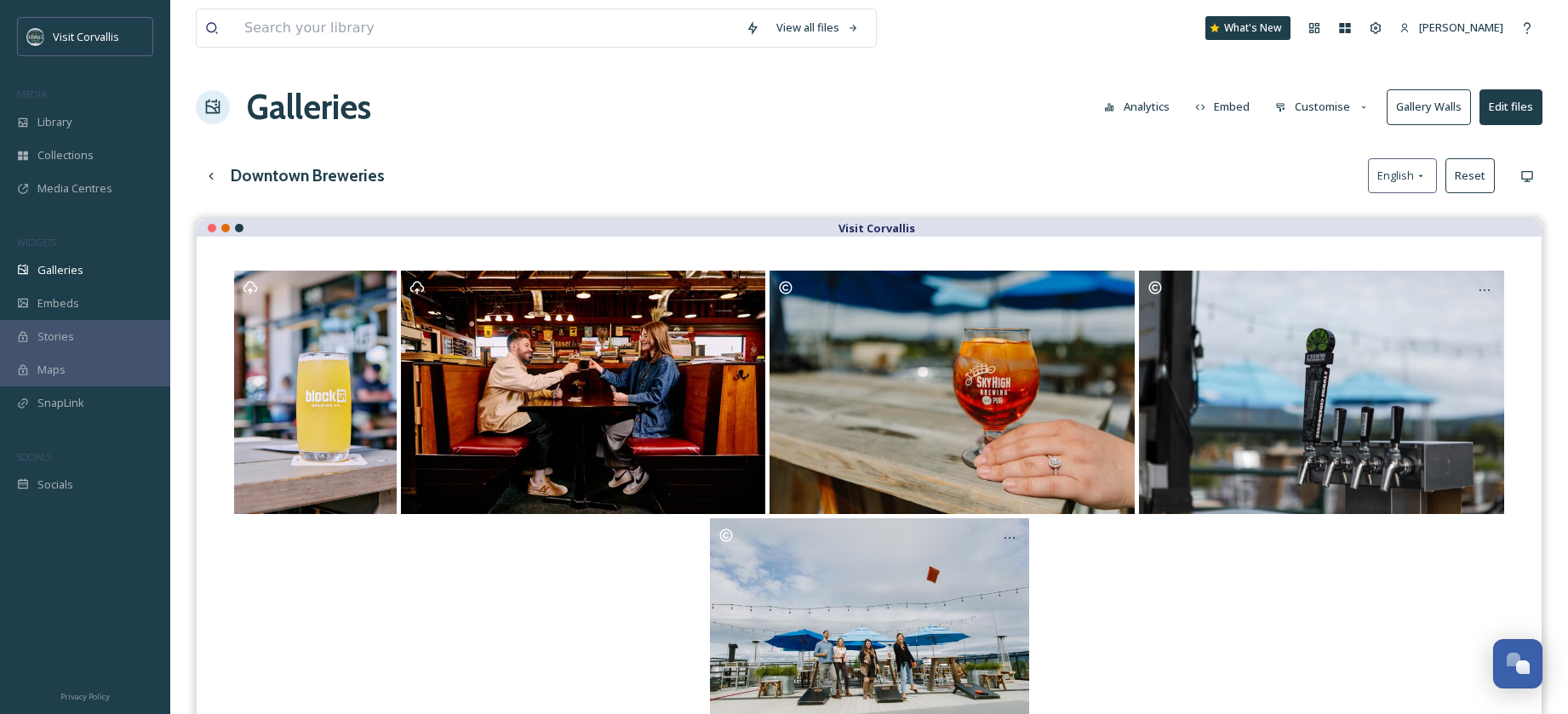
click at [1239, 107] on button "Embed" at bounding box center [1222, 106] width 72 height 34
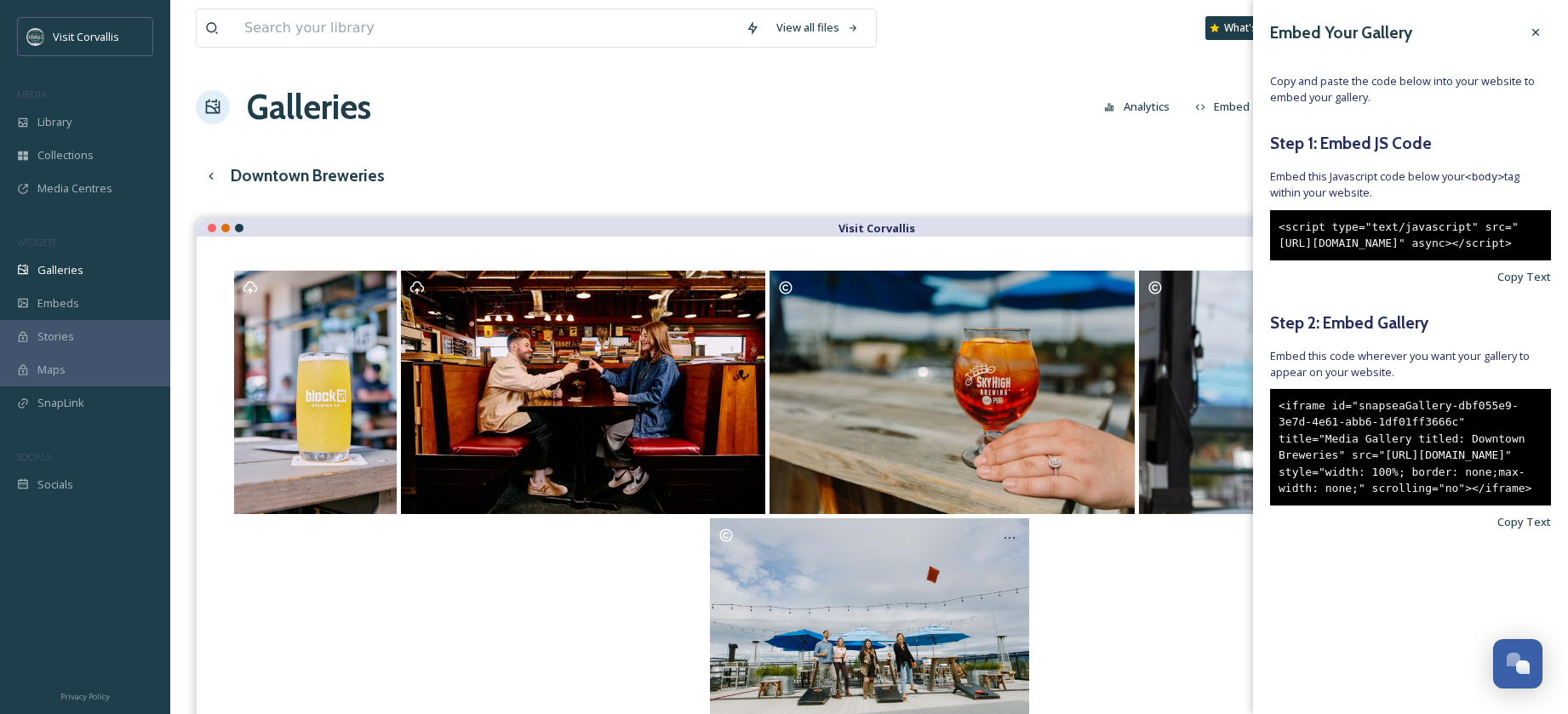
click at [1338, 261] on div "<script type="text/javascript" src="[URL][DOMAIN_NAME]" async></script>" at bounding box center [1410, 235] width 281 height 50
drag, startPoint x: 1349, startPoint y: 298, endPoint x: 1272, endPoint y: 227, distance: 104.7
click at [1272, 227] on div "<script type="text/javascript" src="[URL][DOMAIN_NAME]" async></script>" at bounding box center [1410, 235] width 281 height 50
copy div "<script type="text/javascript" src="[URL][DOMAIN_NAME]" async></script>"
drag, startPoint x: 1536, startPoint y: 576, endPoint x: 1418, endPoint y: 491, distance: 145.4
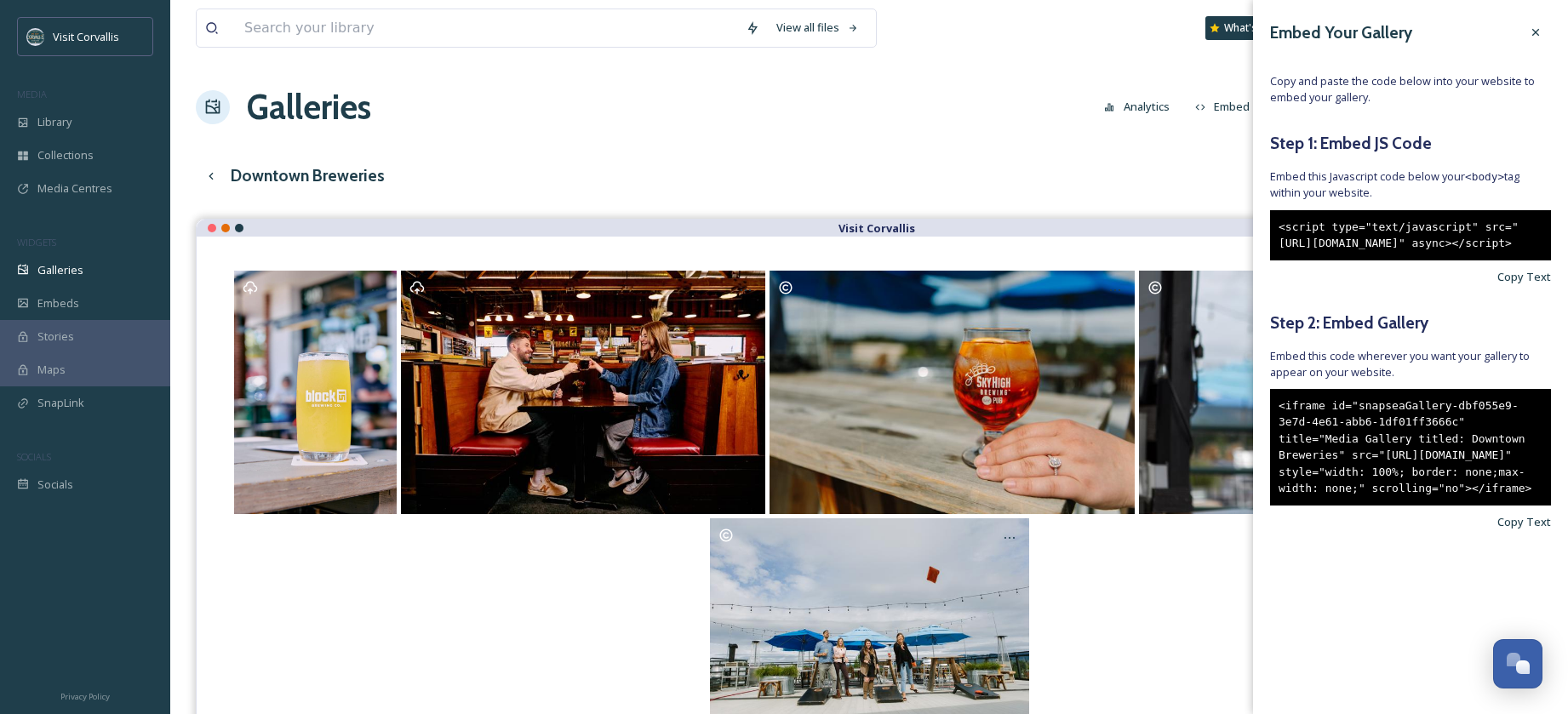
click at [1280, 462] on div "<iframe id="snapseaGallery-dbf055e9-3e7d-4e61-abb6-1df01ff3666c" title="Media G…" at bounding box center [1410, 448] width 281 height 117
